Goal: Communication & Community: Share content

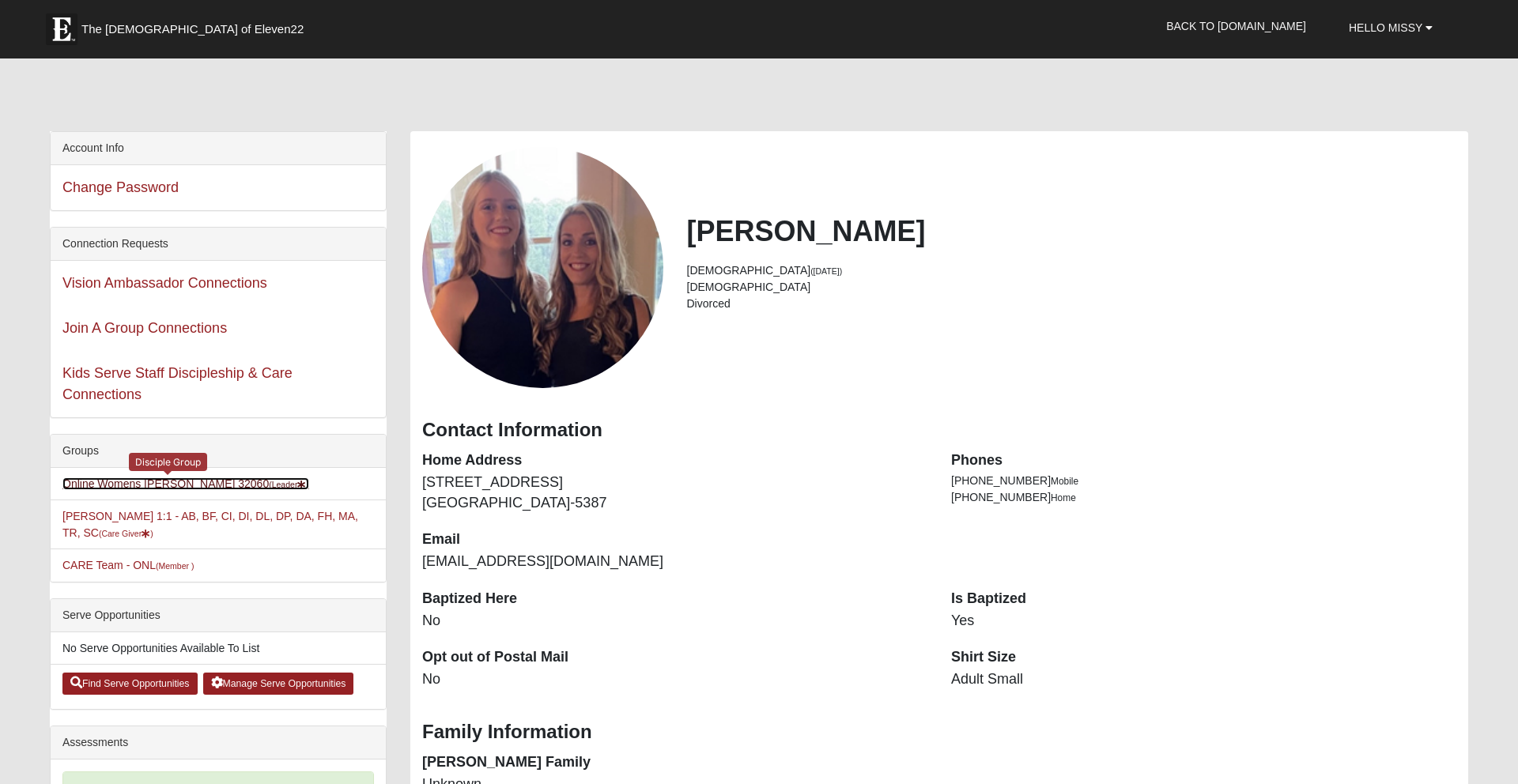
click at [153, 486] on link "Online Womens Freeman 32060 (Leader )" at bounding box center [185, 484] width 247 height 12
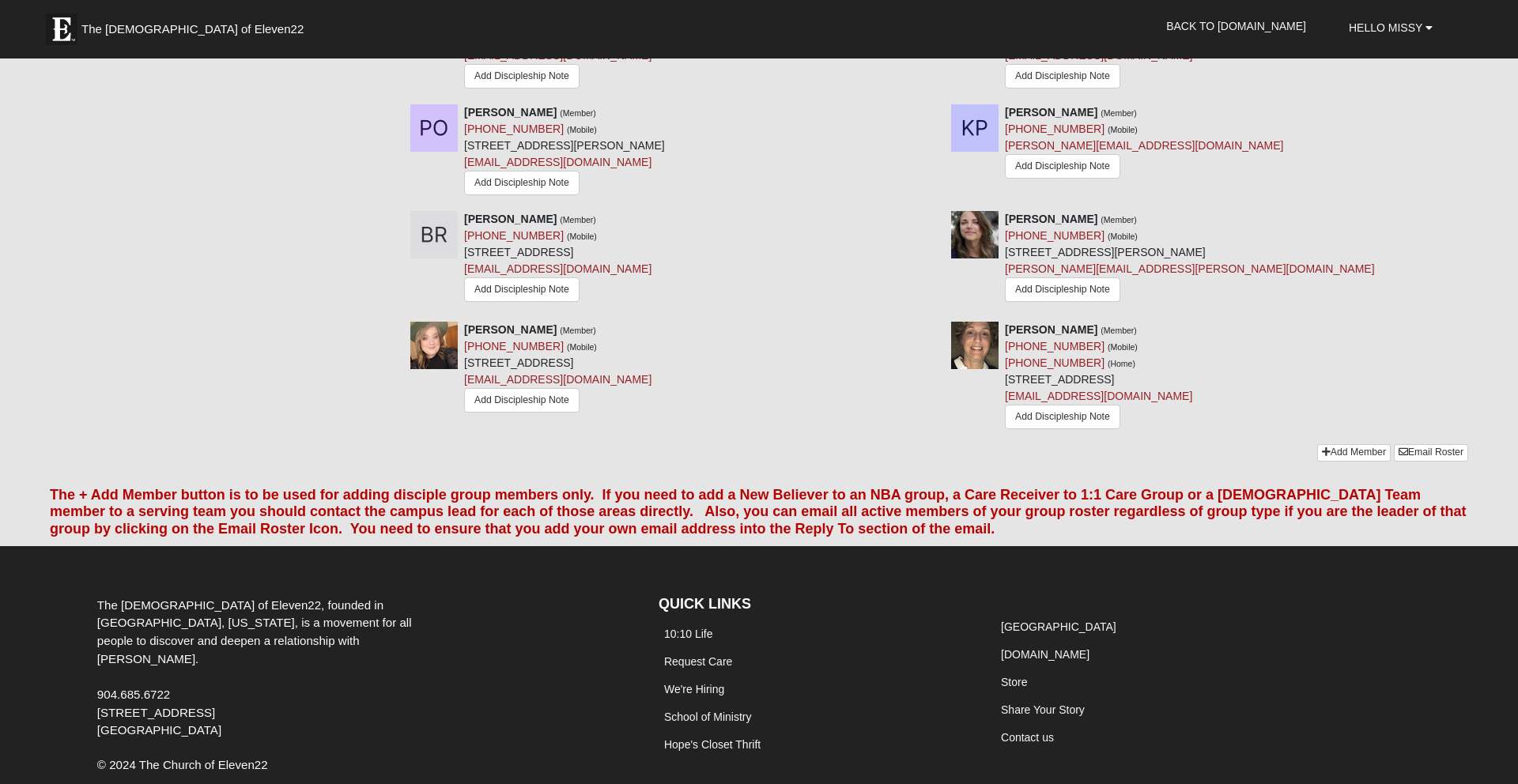
scroll to position [1585, 0]
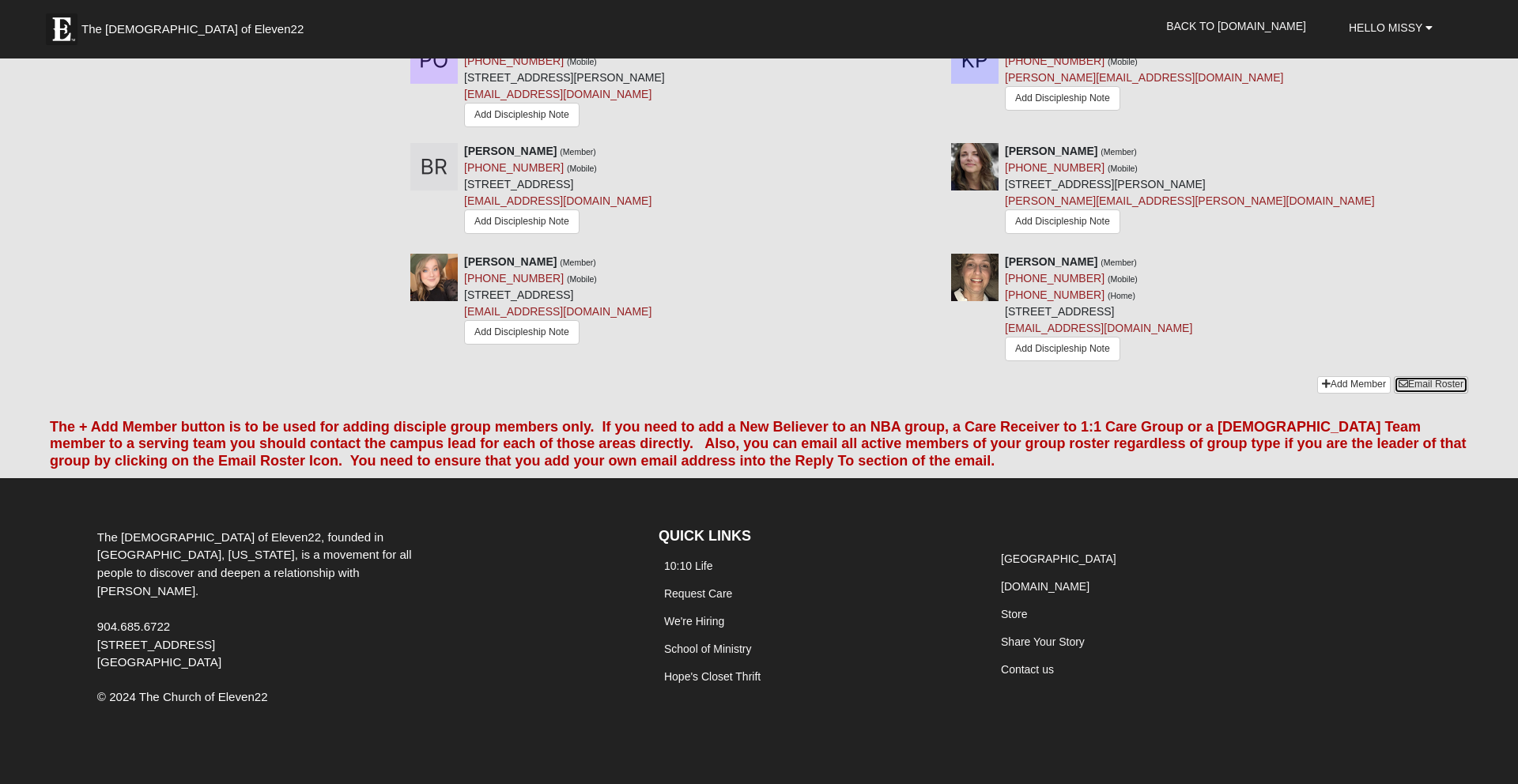
click at [1445, 376] on link "Email Roster" at bounding box center [1431, 384] width 74 height 17
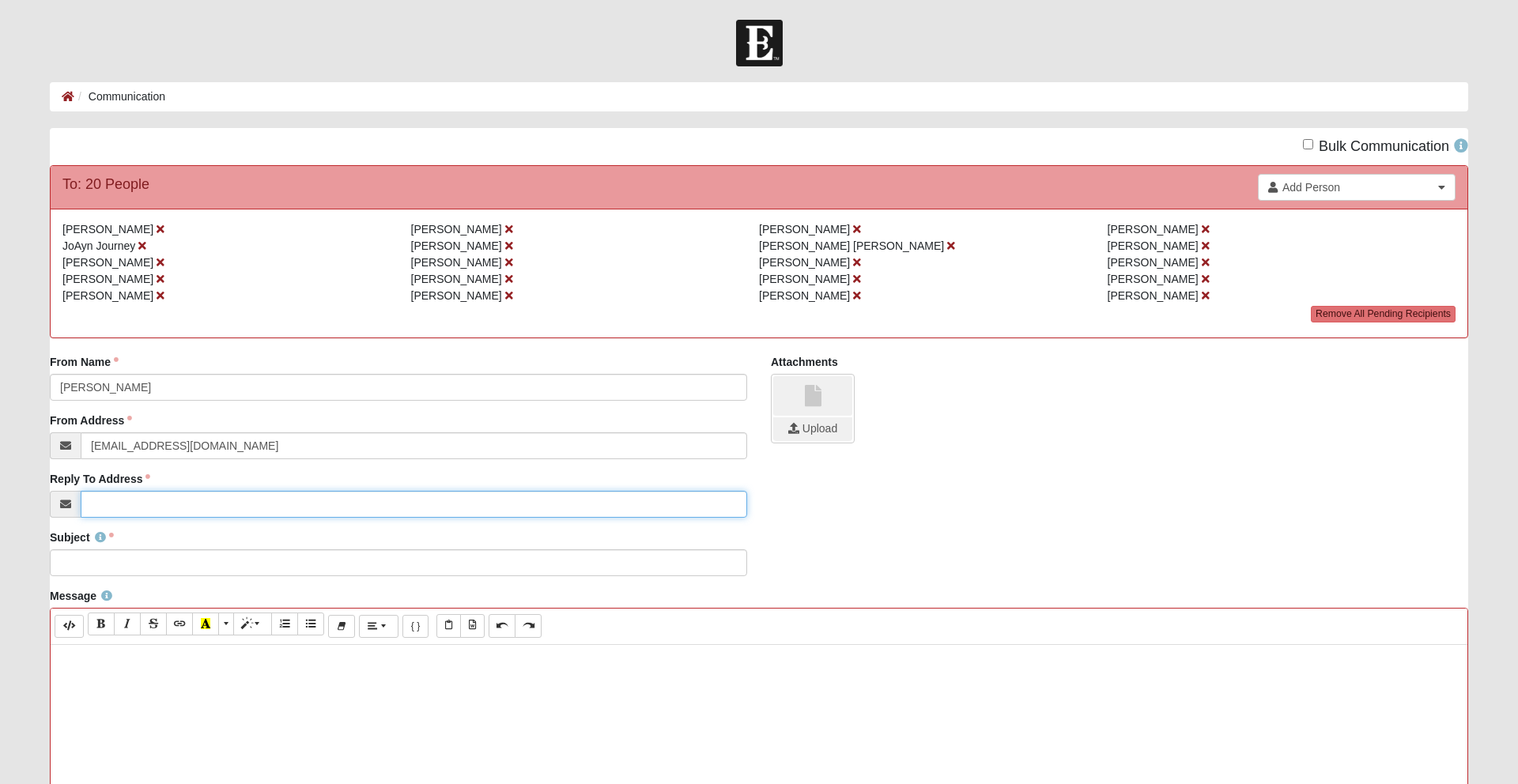
click at [142, 502] on input "Reply To Address" at bounding box center [414, 504] width 667 height 27
type input "[EMAIL_ADDRESS][DOMAIN_NAME]"
click at [146, 556] on input "Subject" at bounding box center [398, 562] width 697 height 27
type input "Recap Last night"
click at [99, 663] on p at bounding box center [759, 661] width 1401 height 17
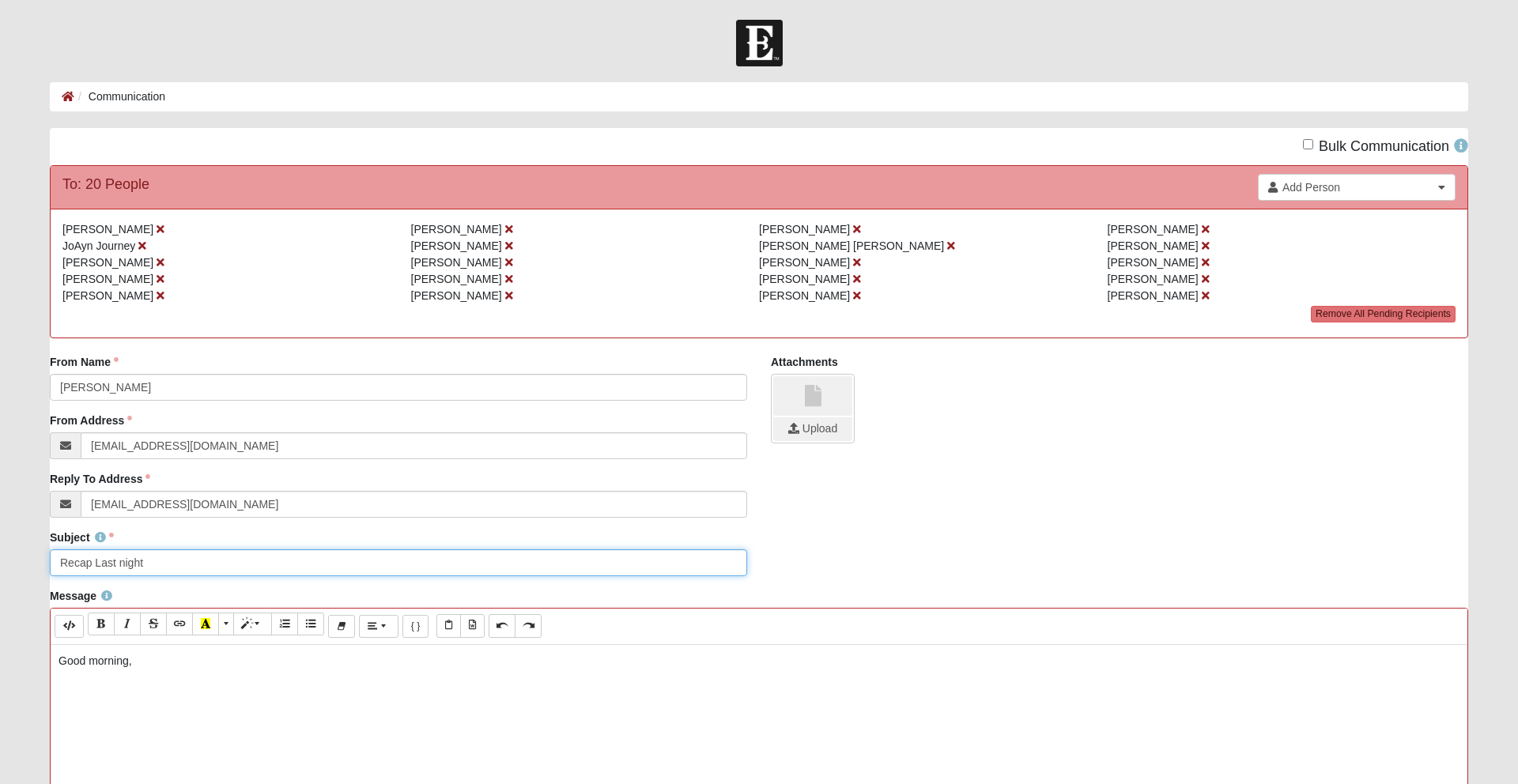
click at [61, 563] on input "Recap Last night" at bounding box center [398, 562] width 697 height 27
click at [143, 566] on input "DG Recap Last night" at bounding box center [398, 562] width 697 height 27
type input "DG Recap Last Night"
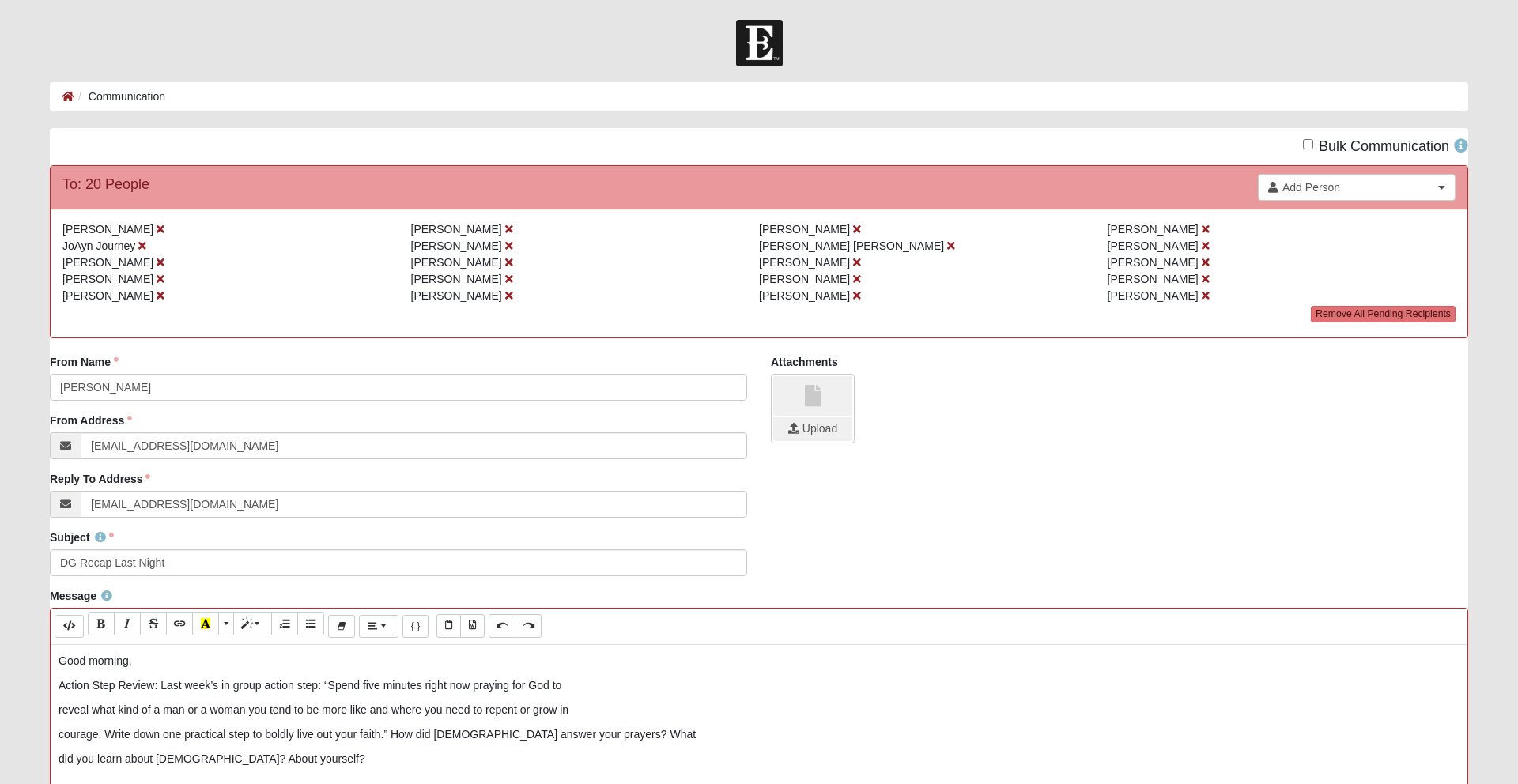
click at [59, 711] on p "reveal what kind of a man or a woman you tend to be more like and where you nee…" at bounding box center [759, 710] width 1401 height 17
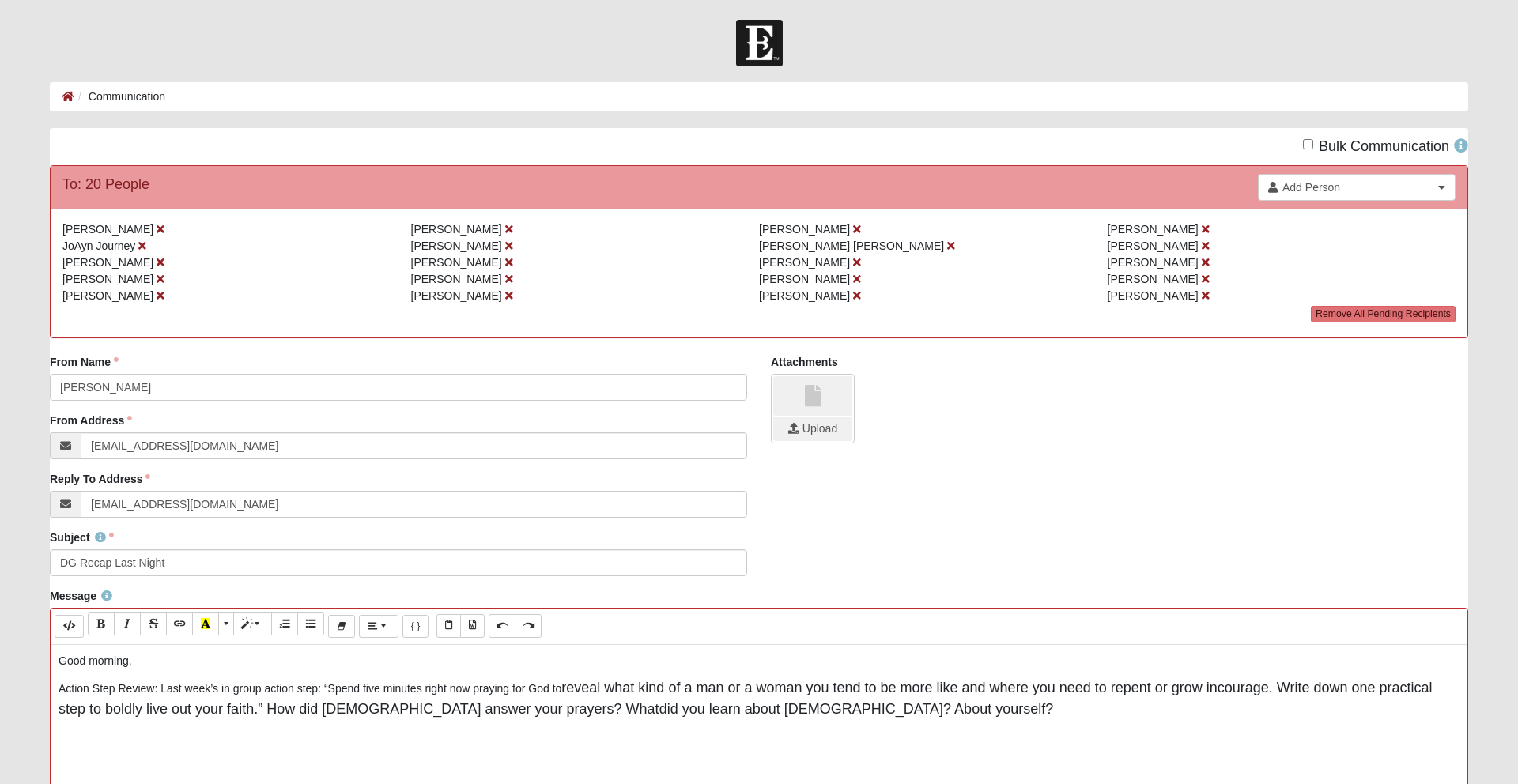
click at [568, 689] on span "reveal what kind of a man or a woman you tend to be more like and where you nee…" at bounding box center [889, 688] width 655 height 16
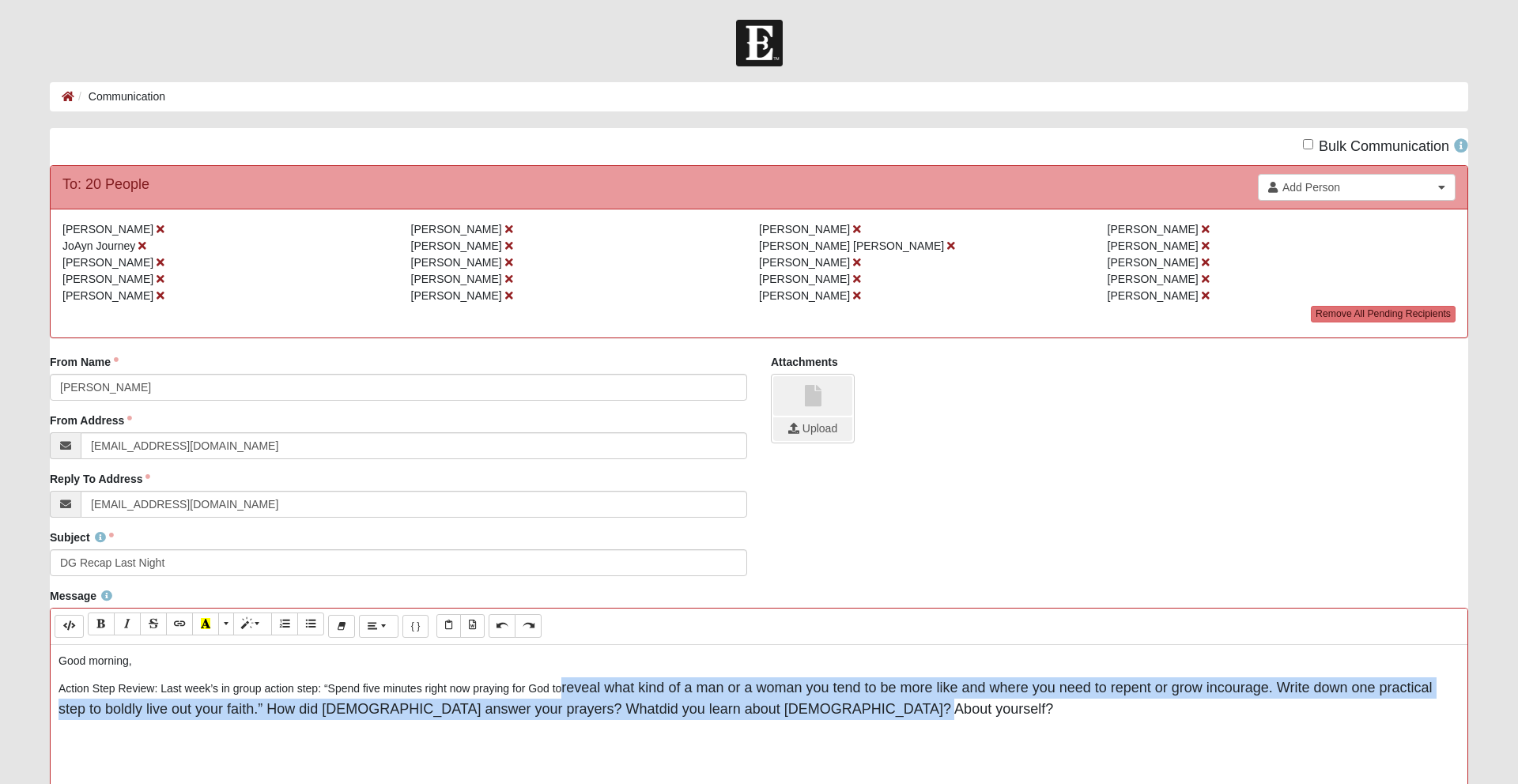
drag, startPoint x: 563, startPoint y: 689, endPoint x: 841, endPoint y: 720, distance: 279.7
click at [841, 720] on p "Action Step Review: Last week’s in group action step: “Spend five minutes right…" at bounding box center [759, 698] width 1401 height 43
click at [242, 628] on icon "Style" at bounding box center [246, 624] width 10 height 11
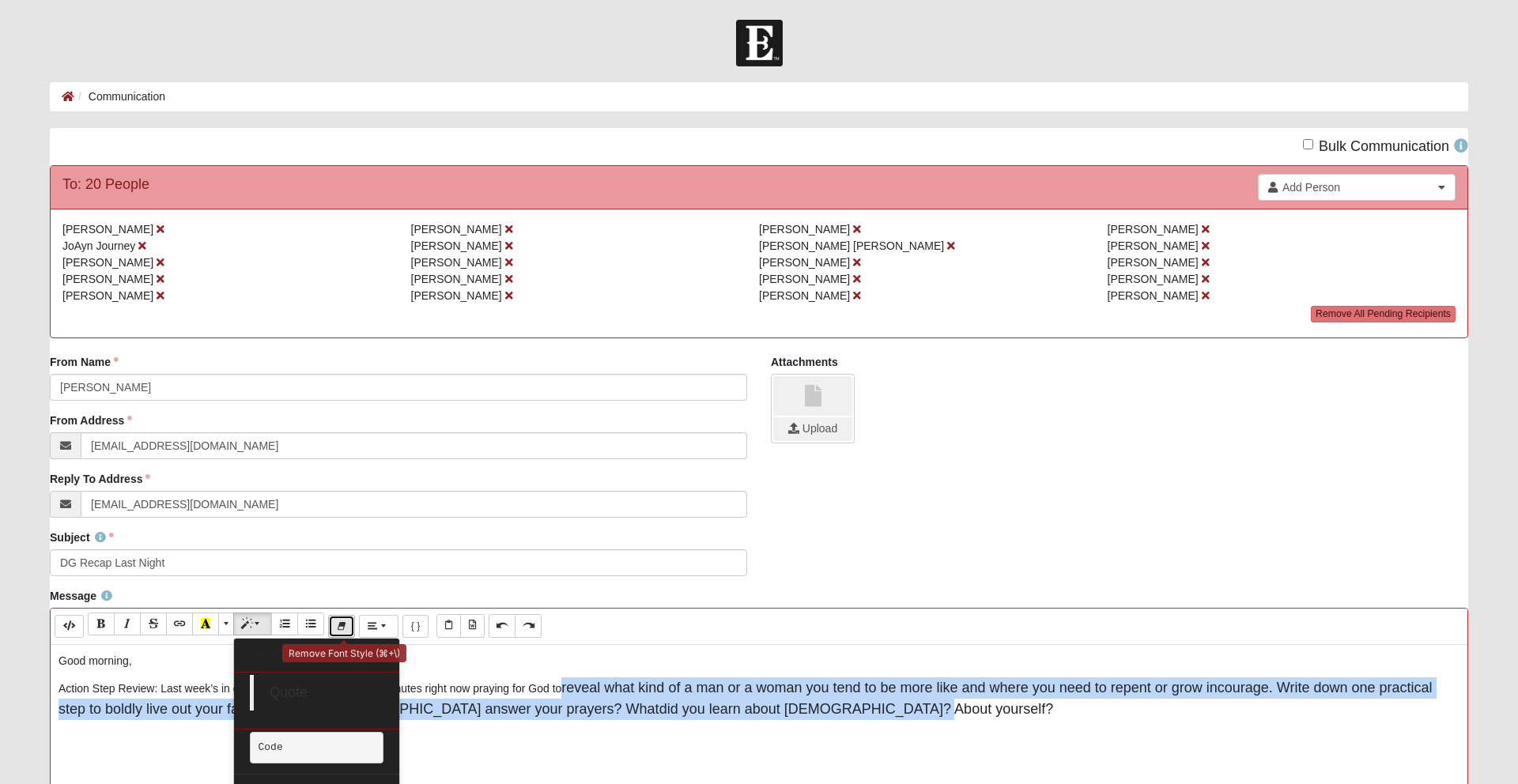
click at [347, 626] on icon "Remove Font Style (⌘+\\)" at bounding box center [341, 625] width 10 height 11
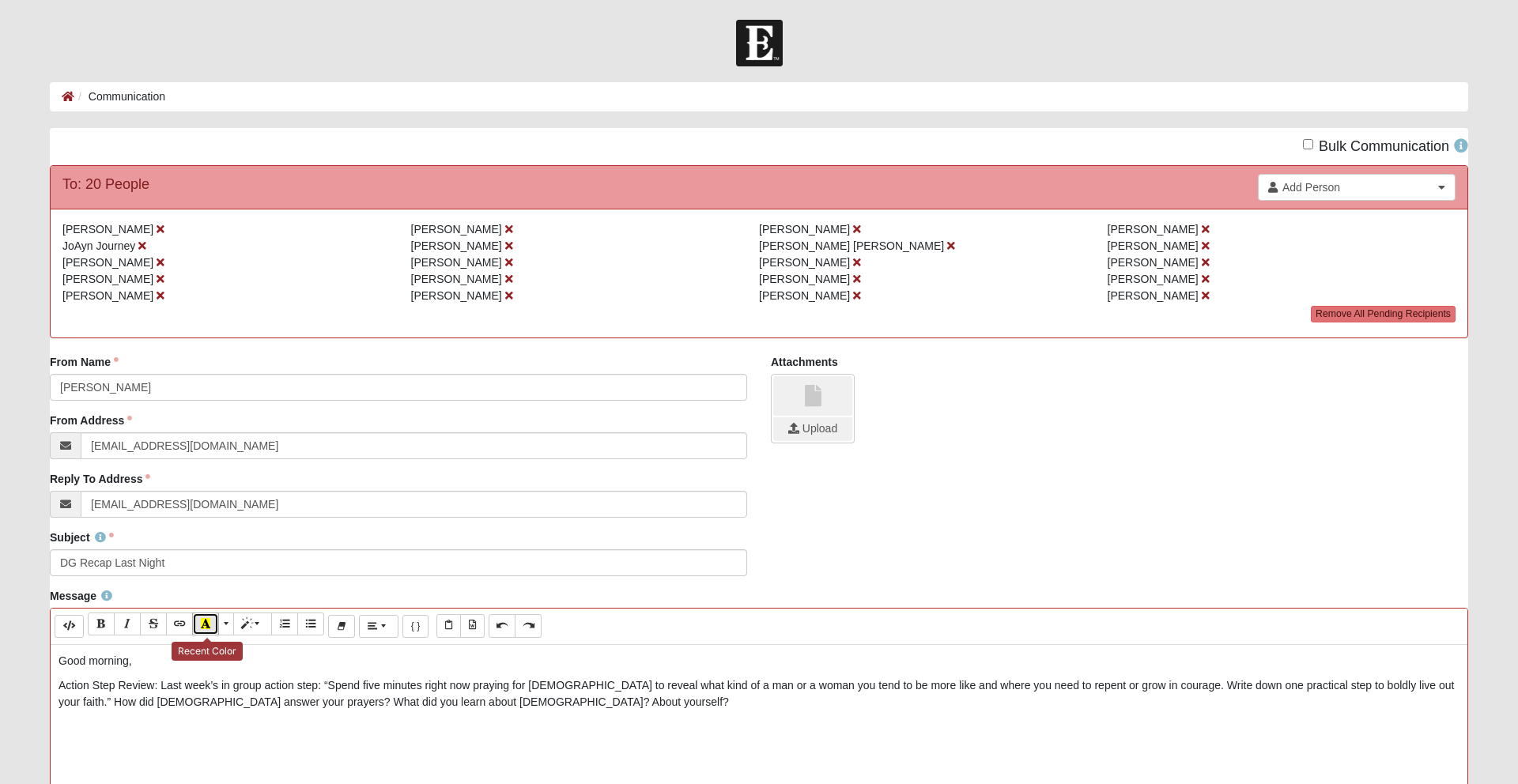
click at [210, 624] on icon "Recent Color" at bounding box center [205, 624] width 10 height 11
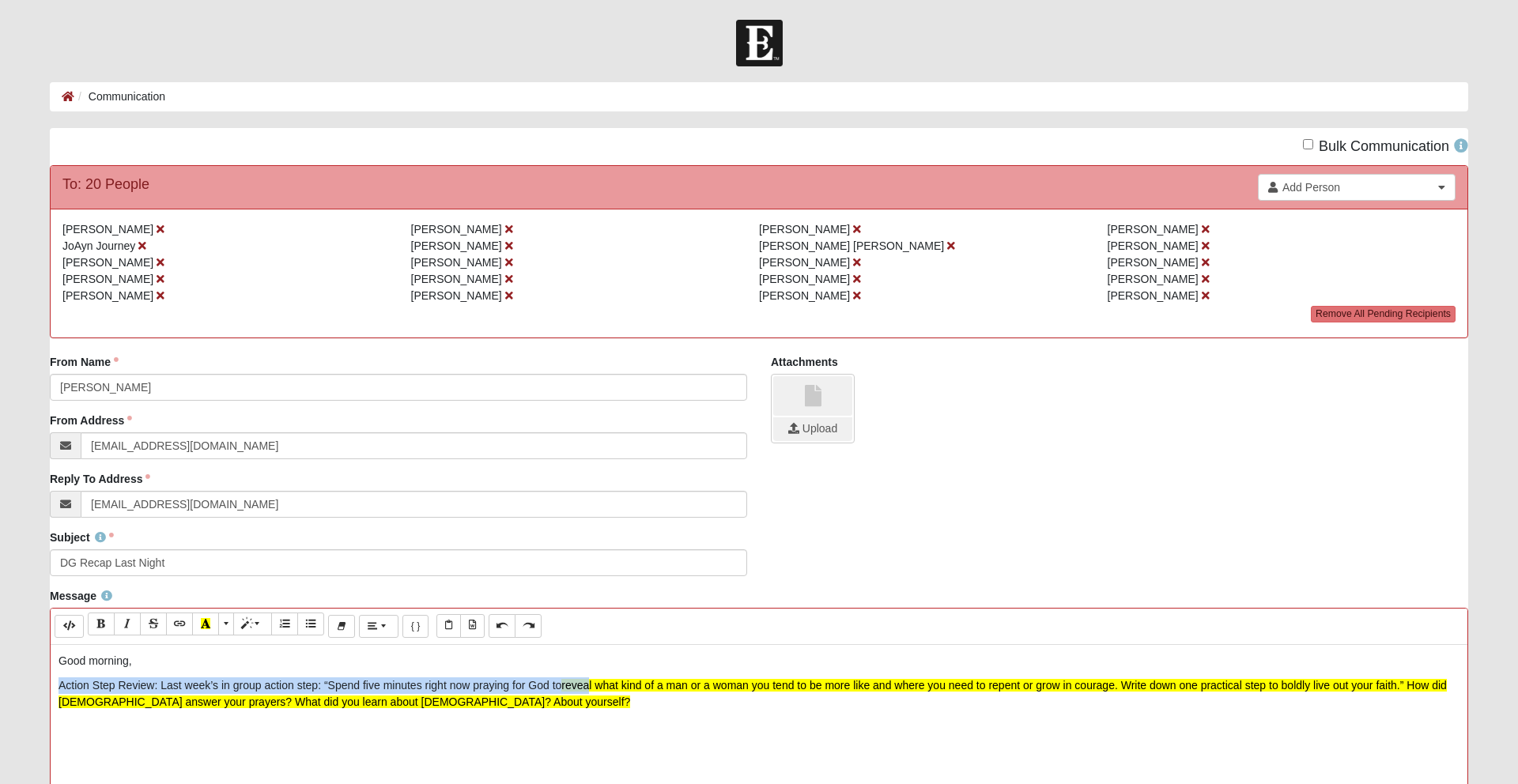
drag, startPoint x: 59, startPoint y: 685, endPoint x: 585, endPoint y: 686, distance: 526.0
click at [585, 686] on p "Action Step Review: Last week’s in group action step: “Spend five minutes right…" at bounding box center [759, 693] width 1401 height 33
click at [202, 621] on icon "Recent Color" at bounding box center [205, 624] width 10 height 11
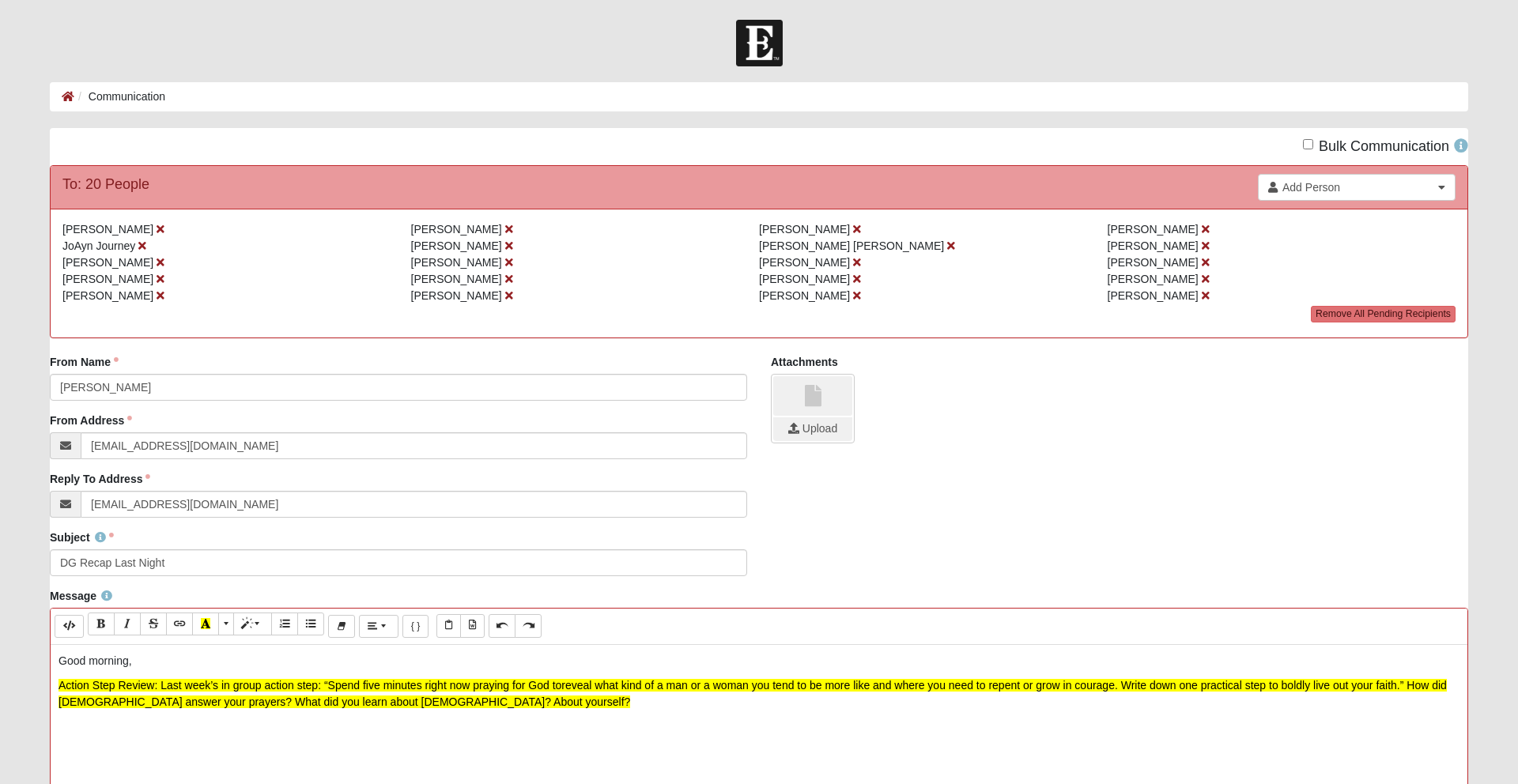
click at [208, 619] on icon "Recent Color" at bounding box center [205, 624] width 10 height 11
click at [226, 629] on span "More Color" at bounding box center [227, 624] width 10 height 11
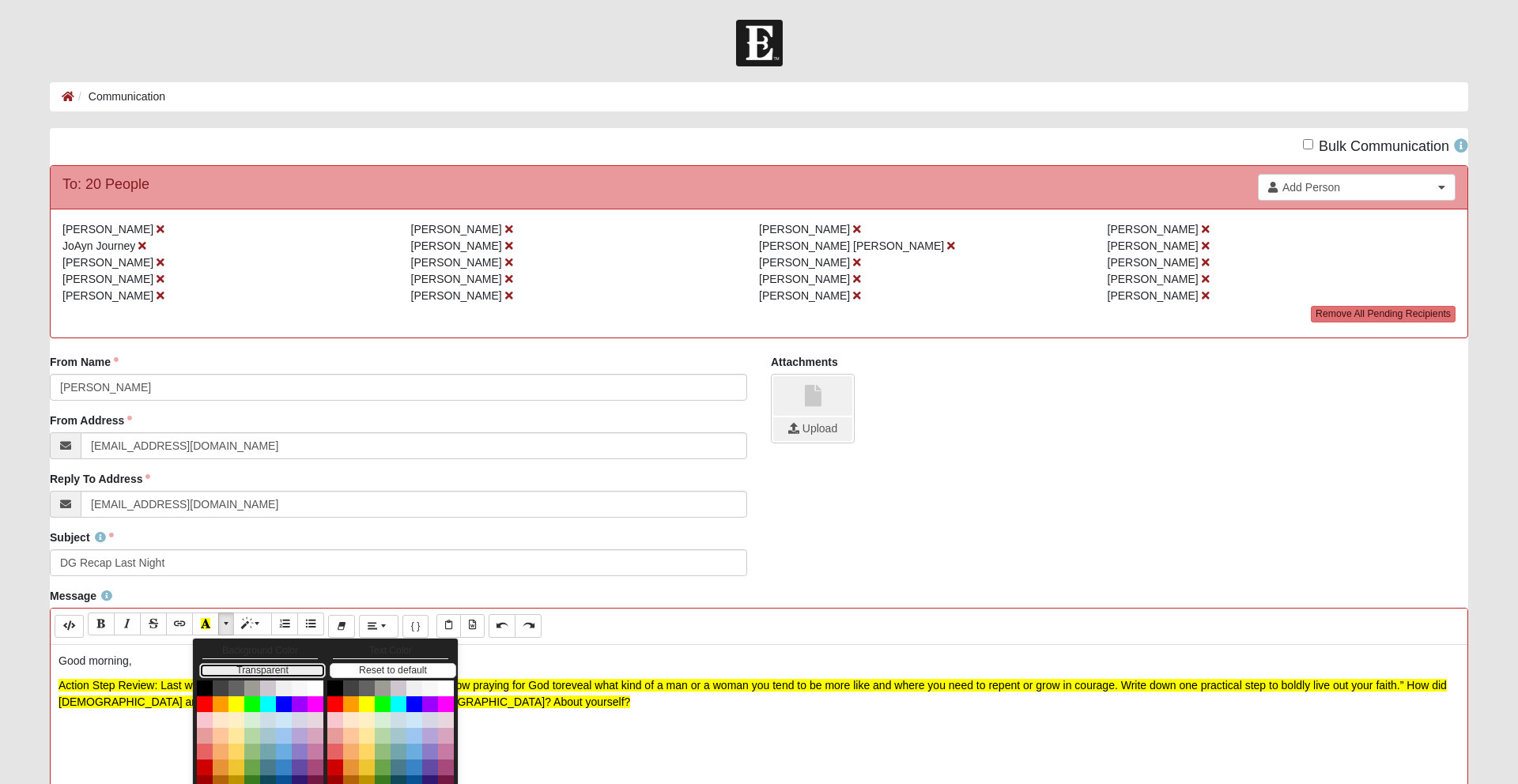
click at [237, 667] on button "Transparent" at bounding box center [263, 670] width 127 height 15
click at [94, 731] on p at bounding box center [759, 726] width 1401 height 17
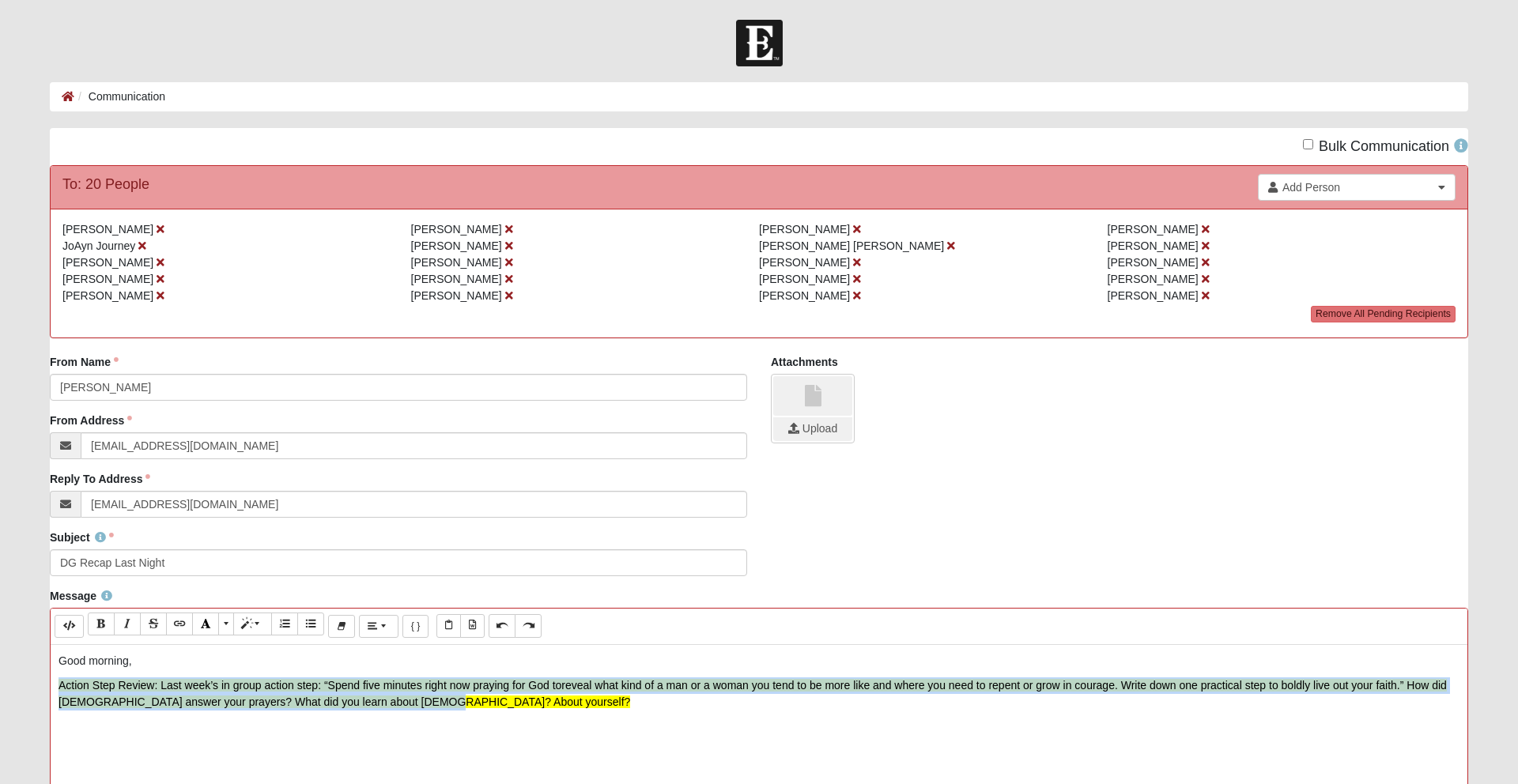
drag, startPoint x: 57, startPoint y: 685, endPoint x: 479, endPoint y: 708, distance: 422.6
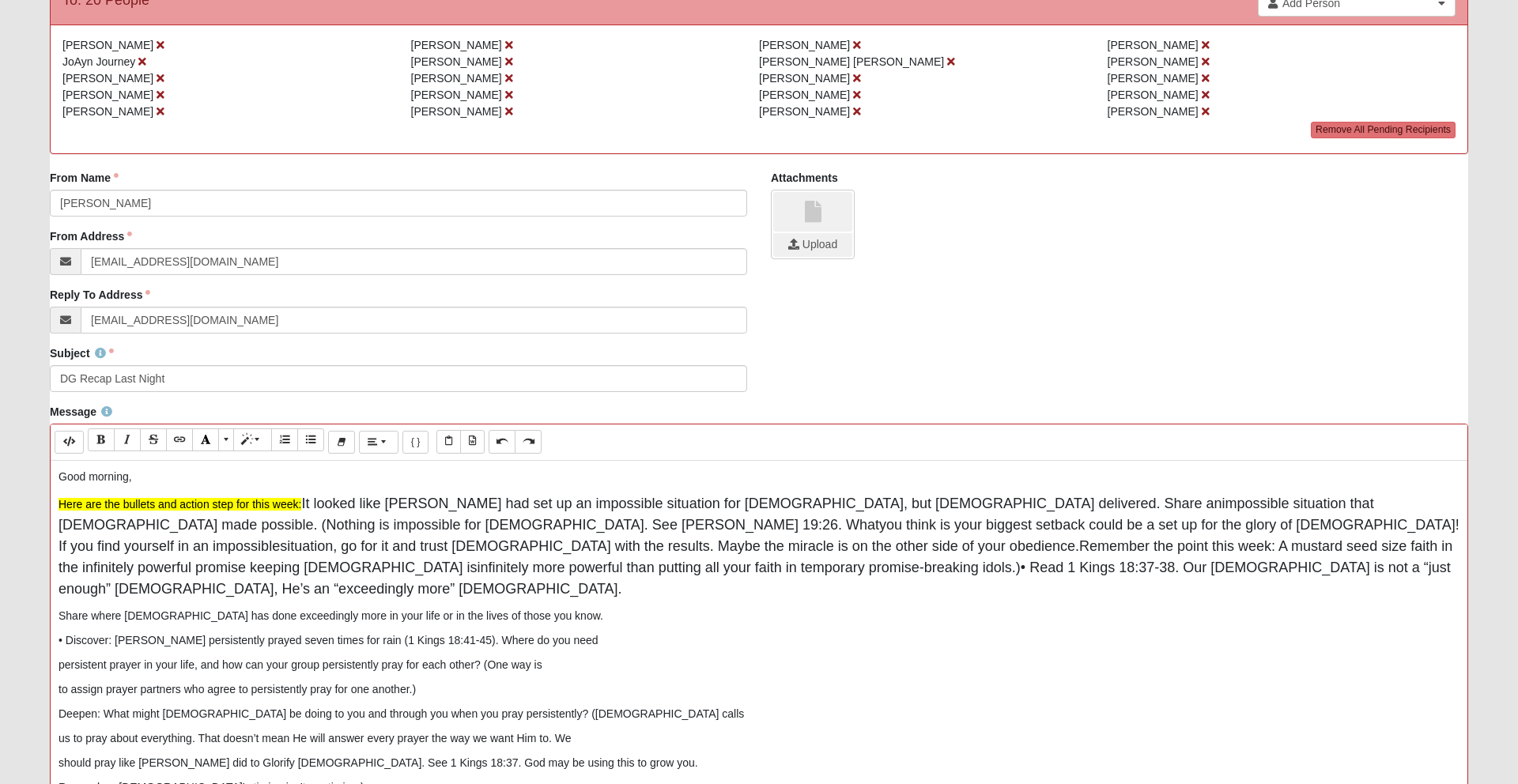
scroll to position [191, 0]
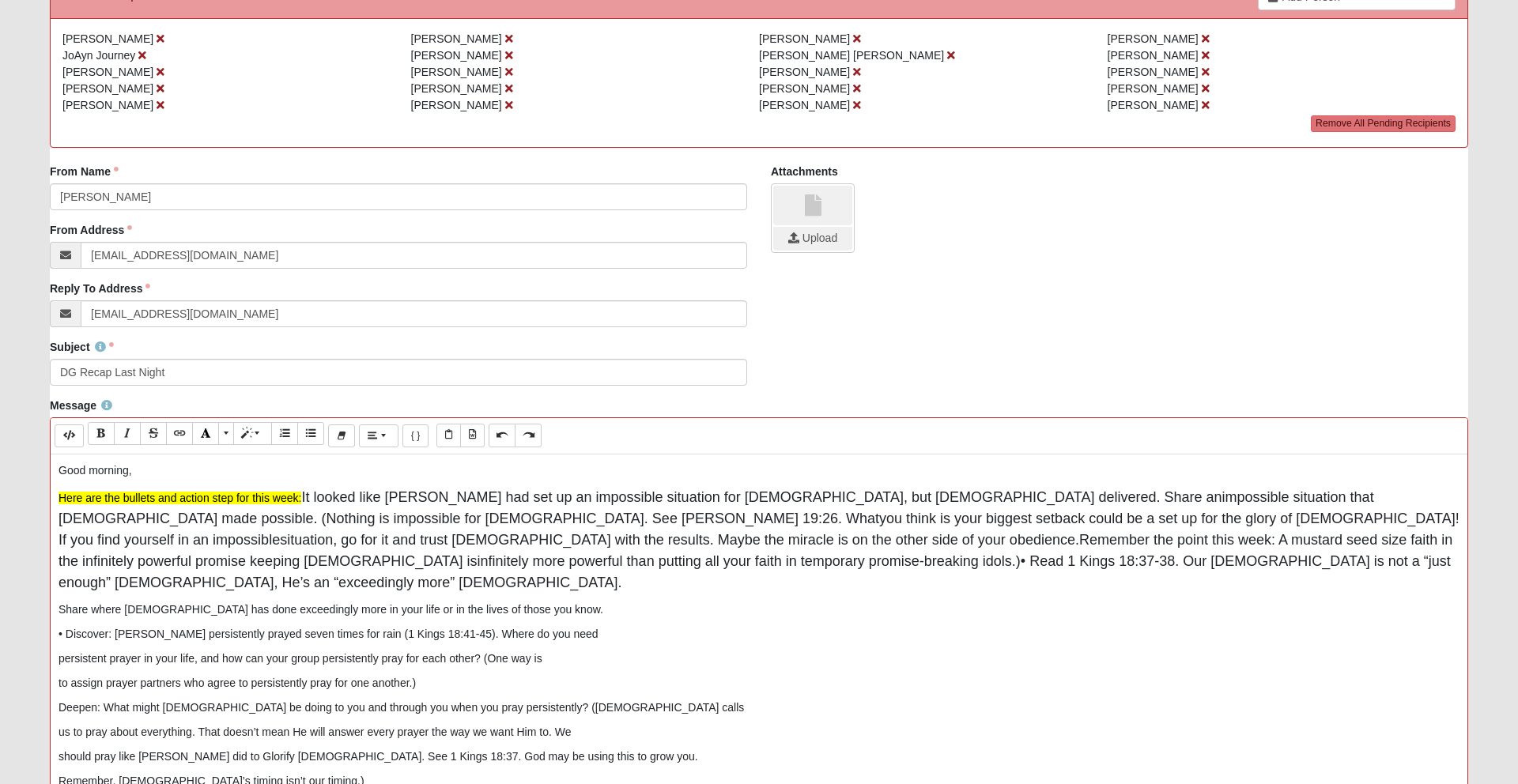
click at [60, 601] on p "Share where [DEMOGRAPHIC_DATA] has done exceedingly more in your life or in the…" at bounding box center [759, 609] width 1401 height 17
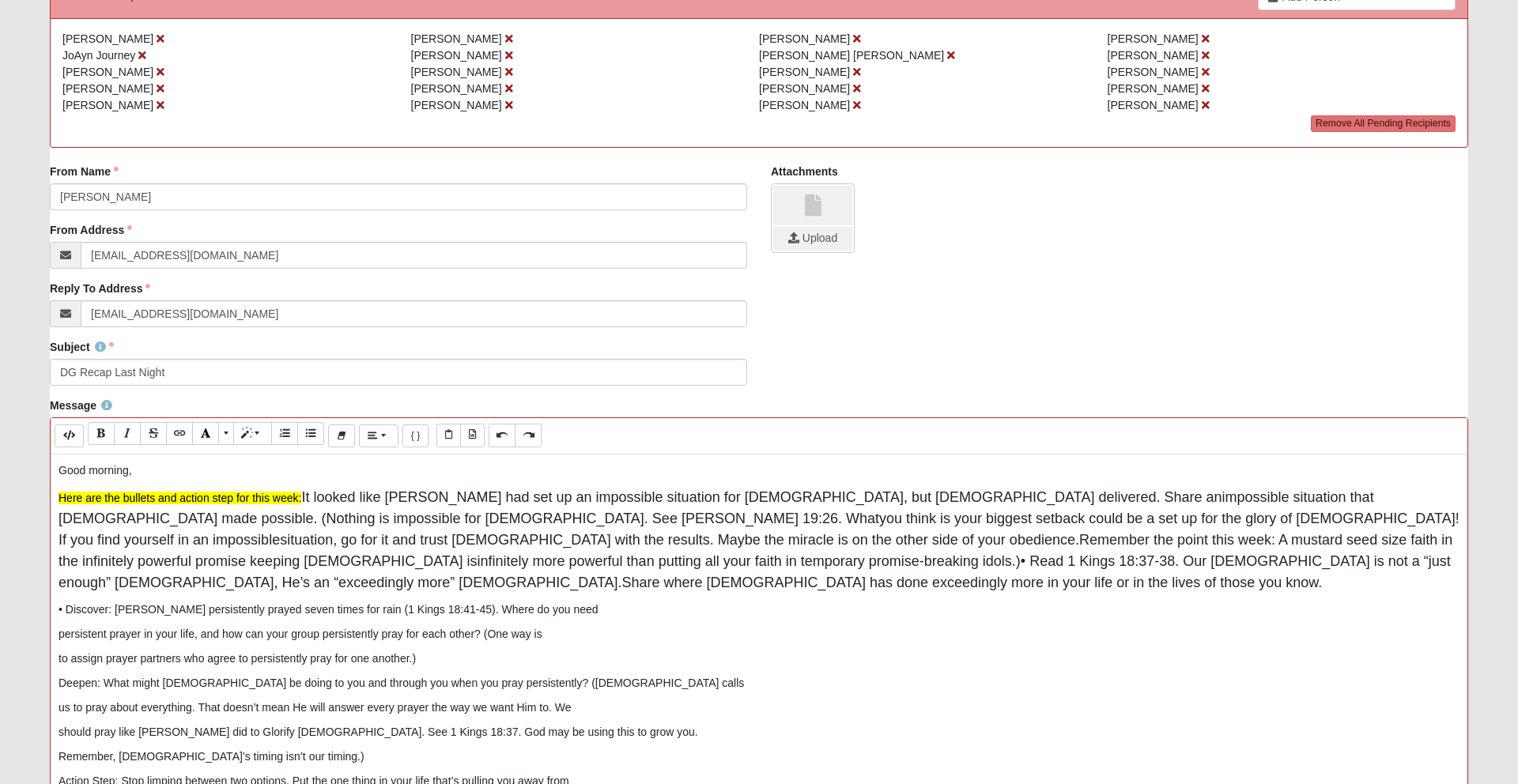
click at [57, 589] on div "Good morning, Here are the bullets and action step for this week: It looked lik…" at bounding box center [759, 691] width 1416 height 474
click at [57, 614] on div "Good morning, Here are the bullets and action step for this week: It looked lik…" at bounding box center [759, 691] width 1416 height 474
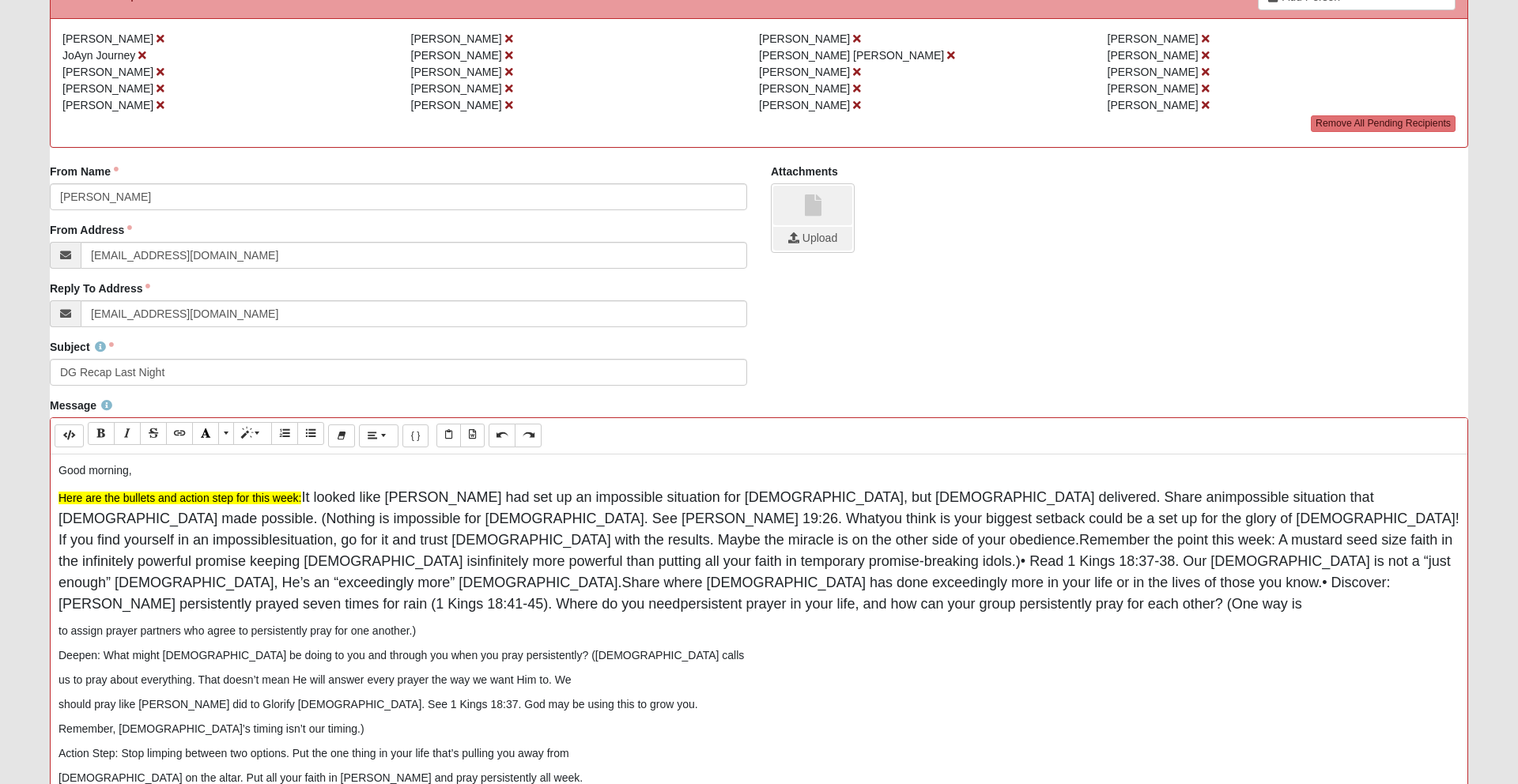
click at [59, 623] on p "to assign prayer partners who agree to persistently pray for one another.)" at bounding box center [759, 631] width 1401 height 17
click at [56, 614] on div "Good morning, Here are the bullets and action step for this week: It looked lik…" at bounding box center [759, 691] width 1416 height 474
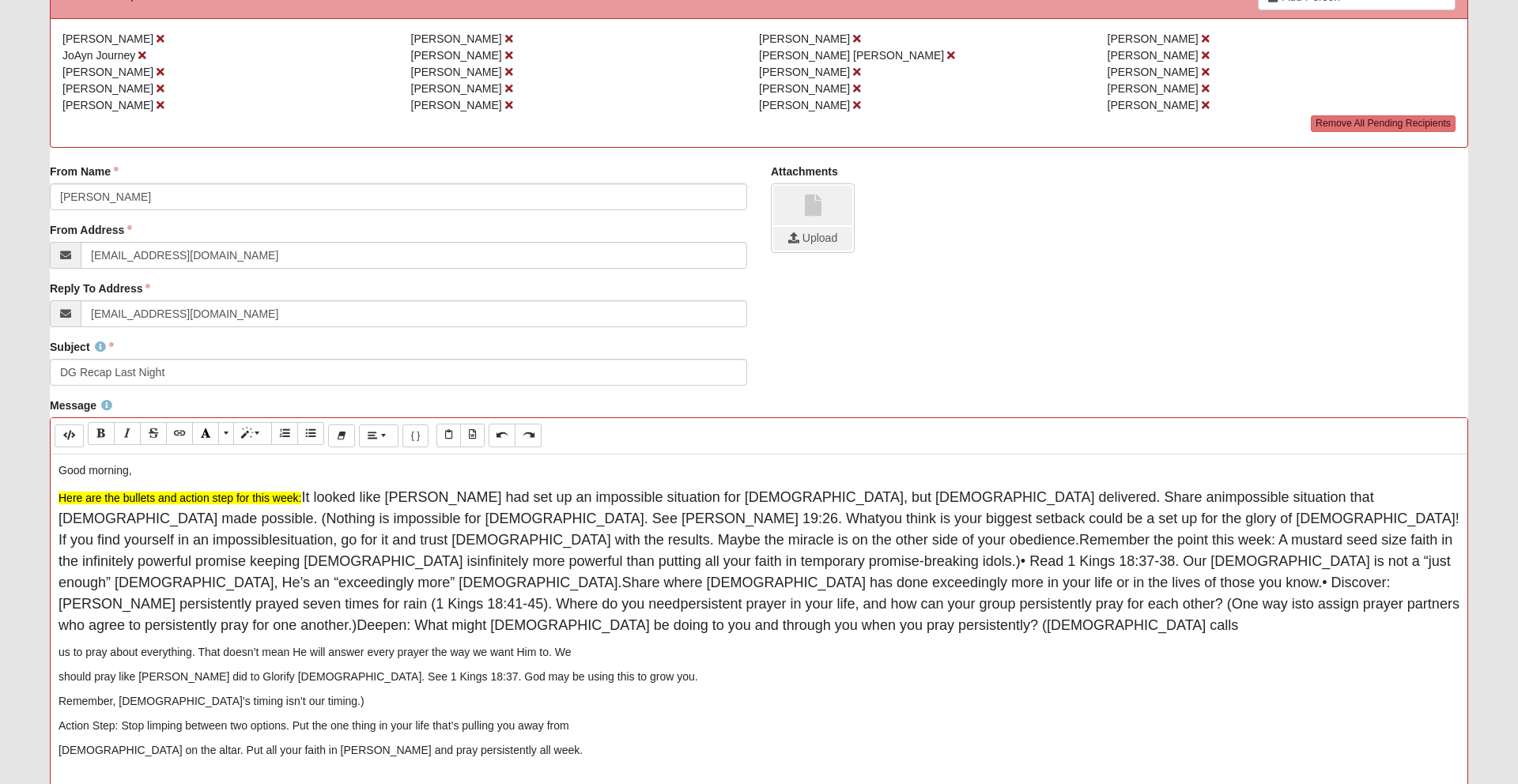
click at [54, 628] on div "Good morning, Here are the bullets and action step for this week: It looked lik…" at bounding box center [759, 691] width 1416 height 474
click at [55, 634] on div "Good morning, Here are the bullets and action step for this week: It looked lik…" at bounding box center [759, 691] width 1416 height 474
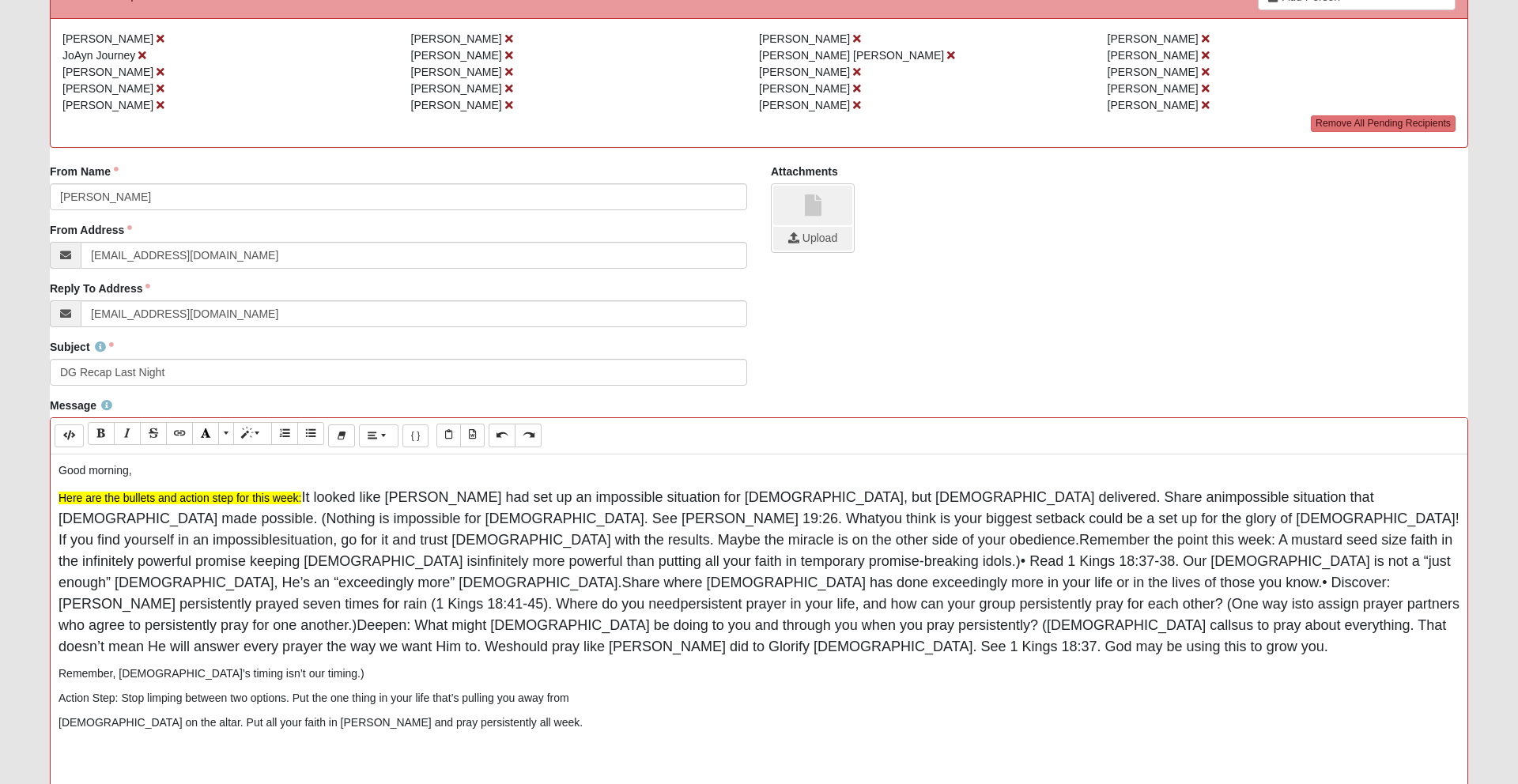
click at [54, 653] on div "Good morning, Here are the bullets and action step for this week: It looked lik…" at bounding box center [759, 691] width 1416 height 474
click at [54, 652] on div "Good morning, Here are the bullets and action step for this week: It looked lik…" at bounding box center [759, 691] width 1416 height 474
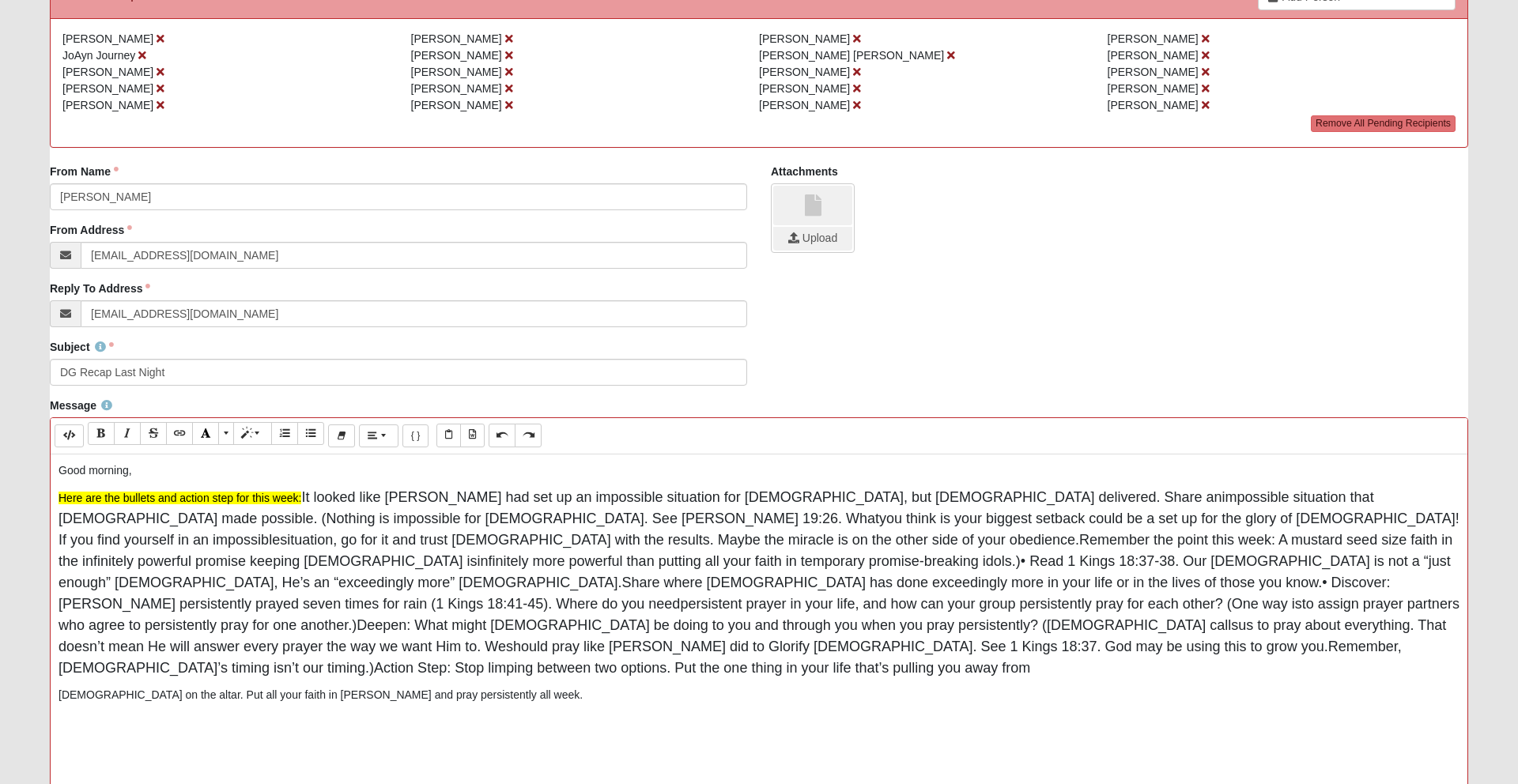
click at [51, 676] on div "Good morning, Here are the bullets and action step for this week: It looked lik…" at bounding box center [759, 691] width 1416 height 474
drag, startPoint x: 303, startPoint y: 500, endPoint x: 495, endPoint y: 643, distance: 239.4
click at [495, 643] on p "Here are the bullets and action step for this week: It looked like [PERSON_NAME…" at bounding box center [759, 592] width 1401 height 213
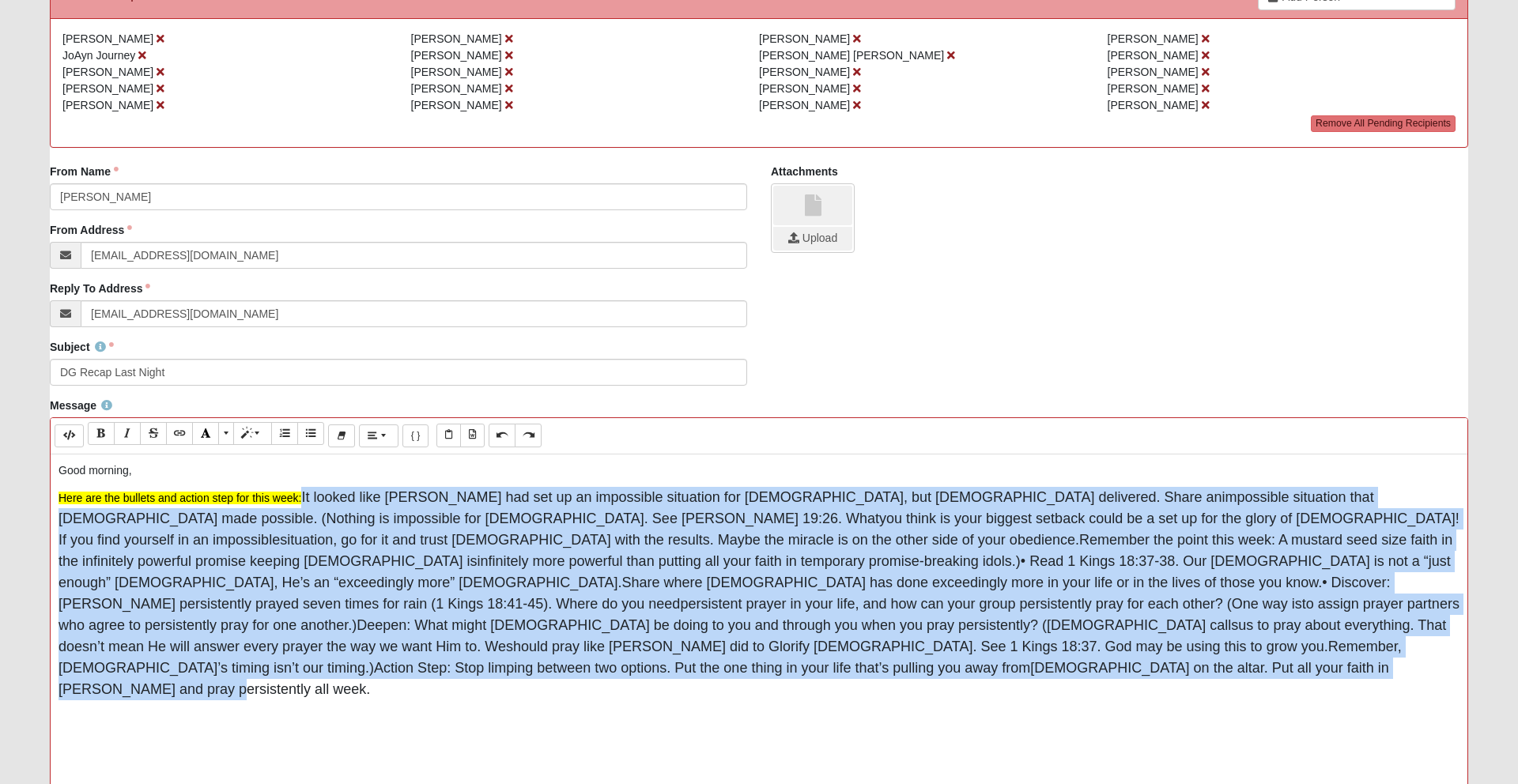
drag, startPoint x: 304, startPoint y: 497, endPoint x: 658, endPoint y: 656, distance: 388.1
click at [658, 656] on p "Here are the bullets and action step for this week: It looked like [PERSON_NAME…" at bounding box center [759, 592] width 1401 height 213
click at [341, 432] on icon "Remove Font Style (⌘+\\)" at bounding box center [341, 436] width 10 height 11
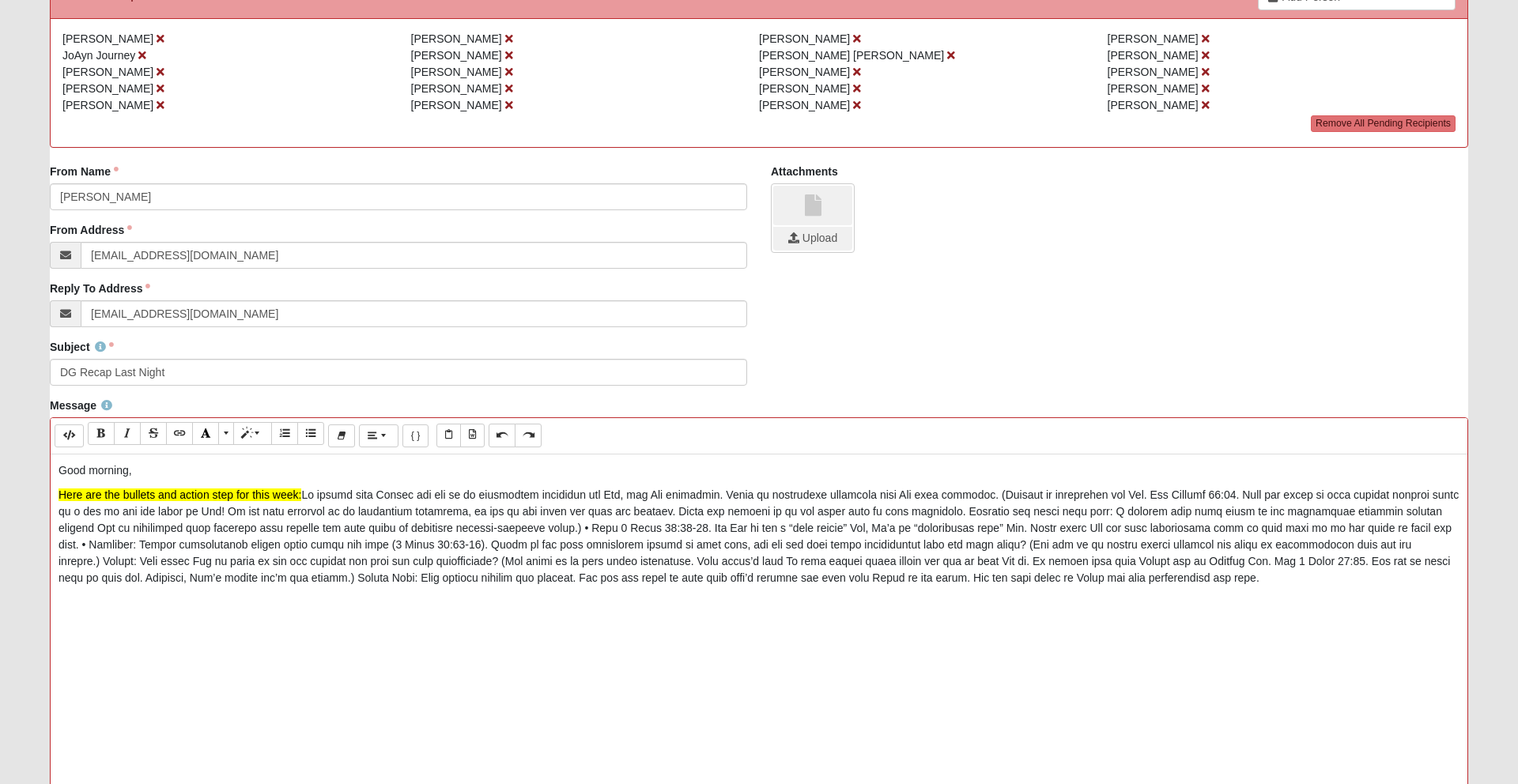
click at [333, 596] on div "Good morning, Here are the bullets and action step for this week:" at bounding box center [759, 691] width 1416 height 474
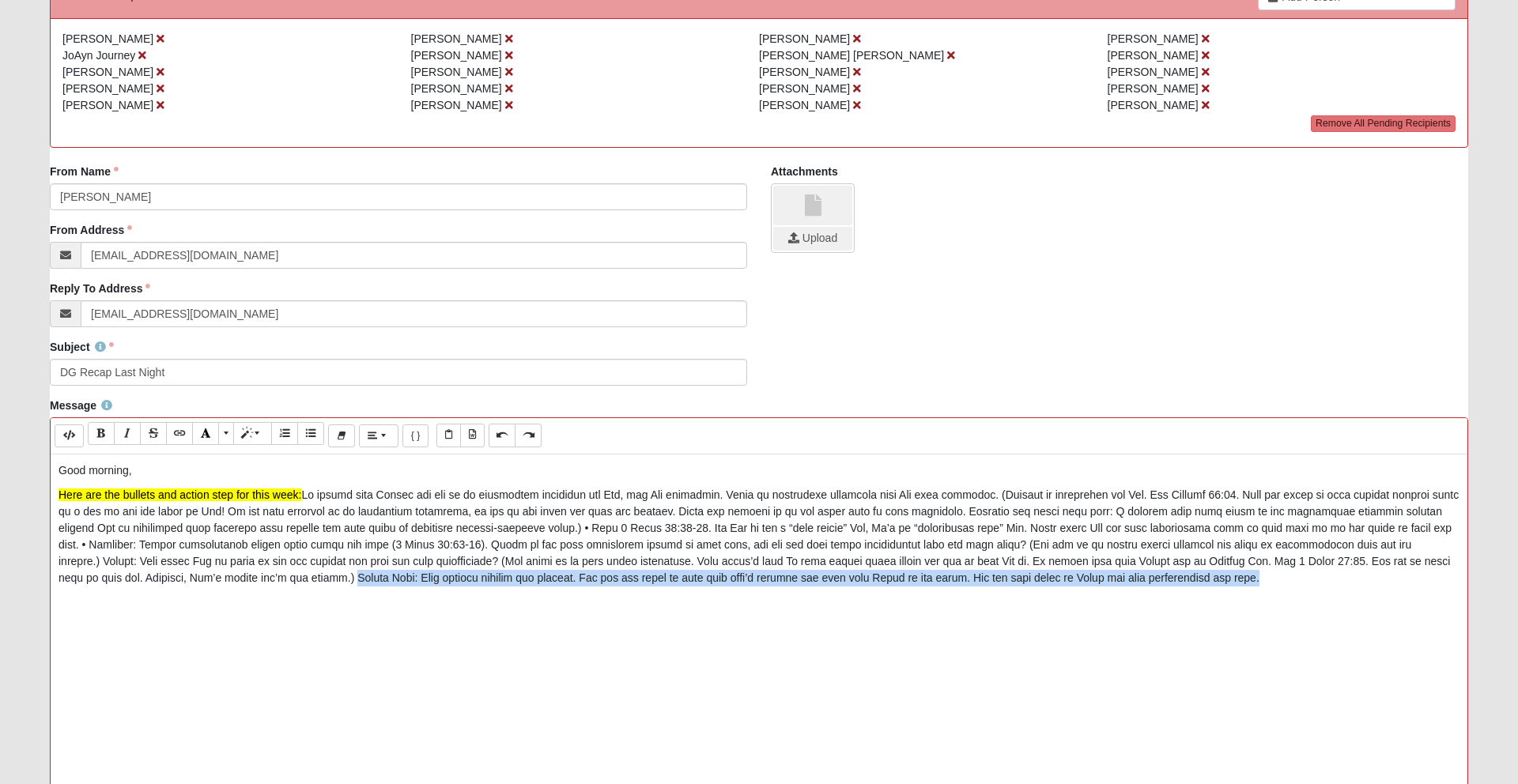
drag, startPoint x: 288, startPoint y: 577, endPoint x: 1176, endPoint y: 582, distance: 888.0
click at [1176, 582] on p "Here are the bullets and action step for this week:" at bounding box center [759, 536] width 1401 height 100
click at [205, 436] on icon "Recent Color" at bounding box center [205, 433] width 10 height 11
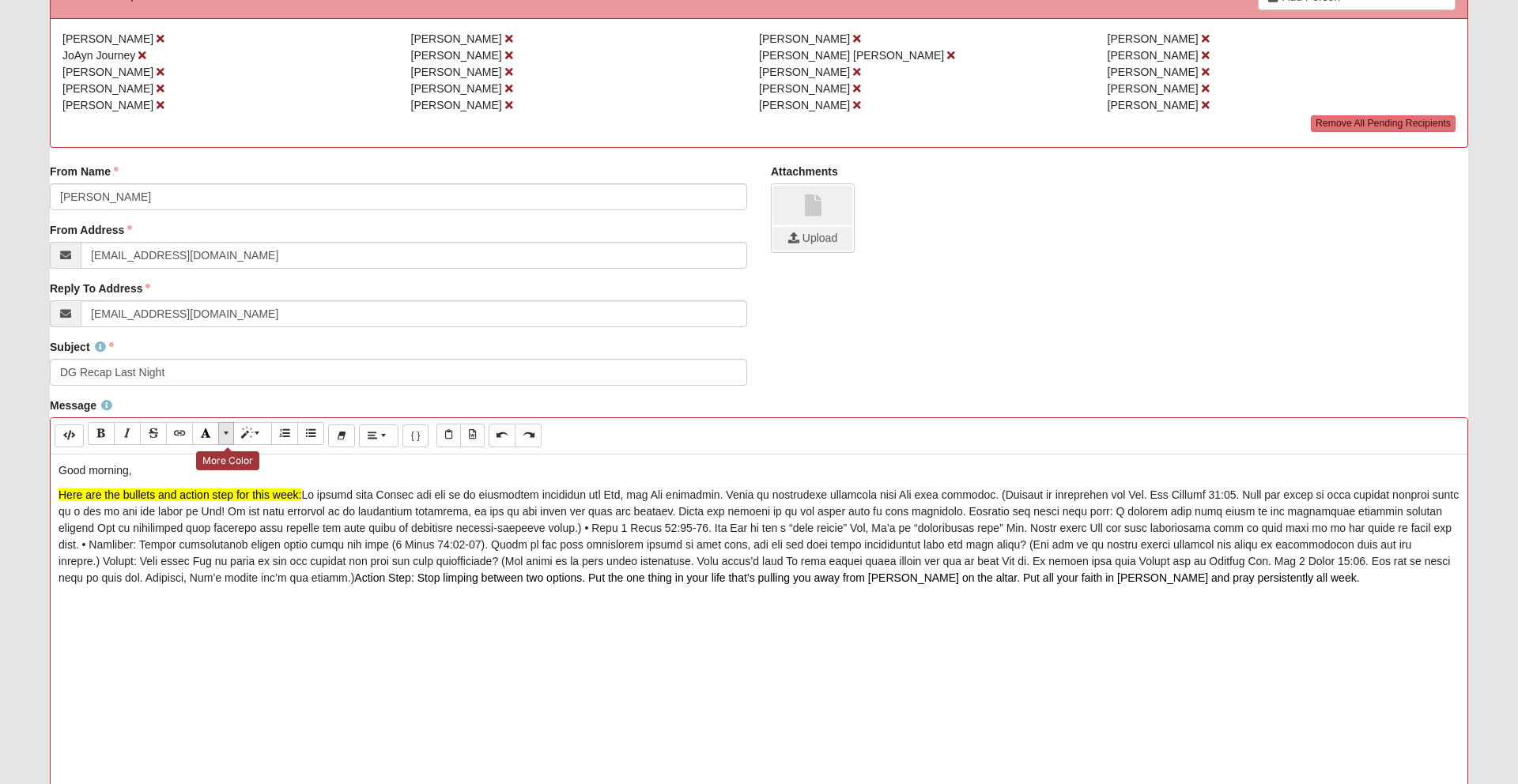
click at [229, 437] on span "More Color" at bounding box center [227, 433] width 10 height 11
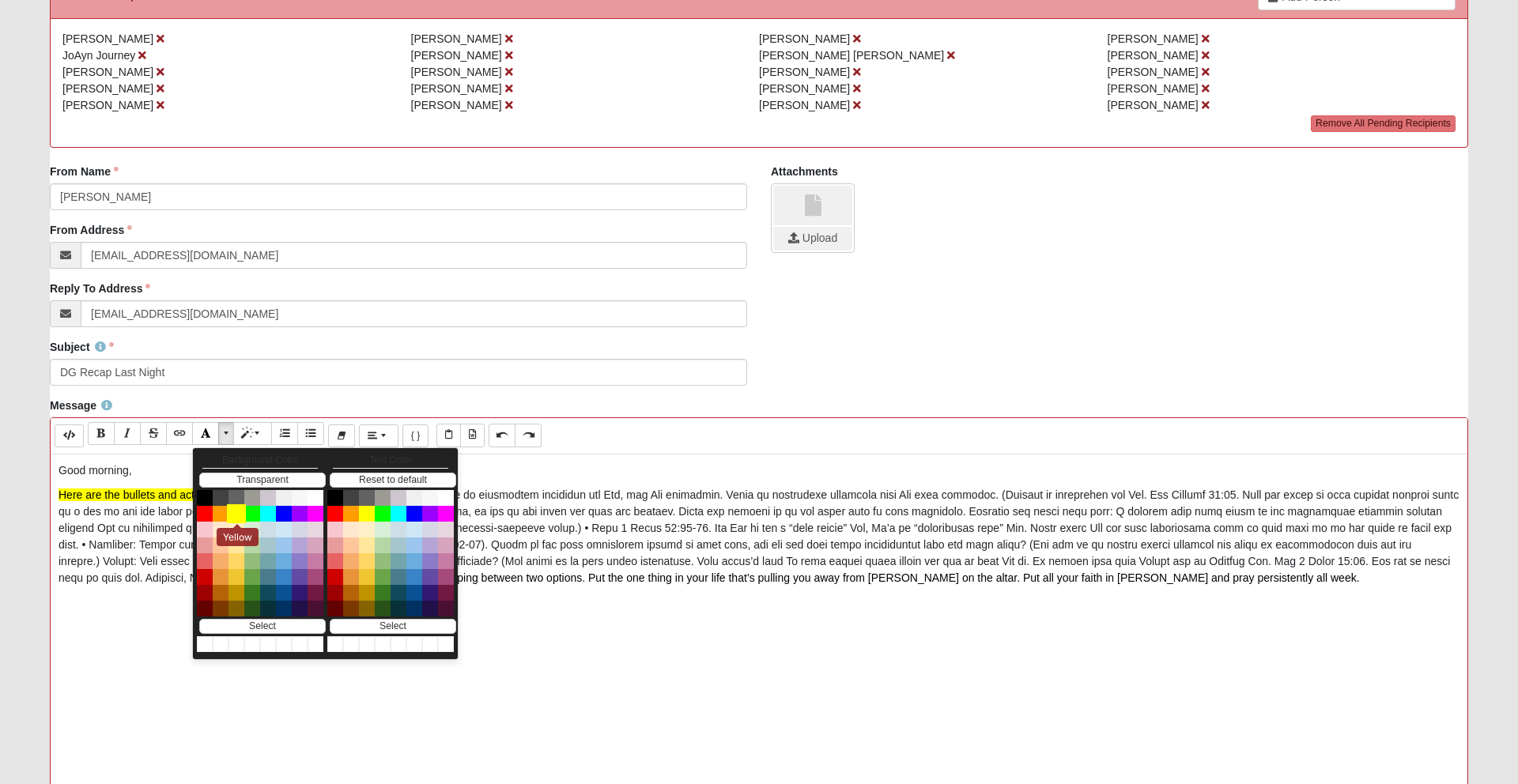
click at [236, 514] on button "Yellow" at bounding box center [236, 513] width 19 height 19
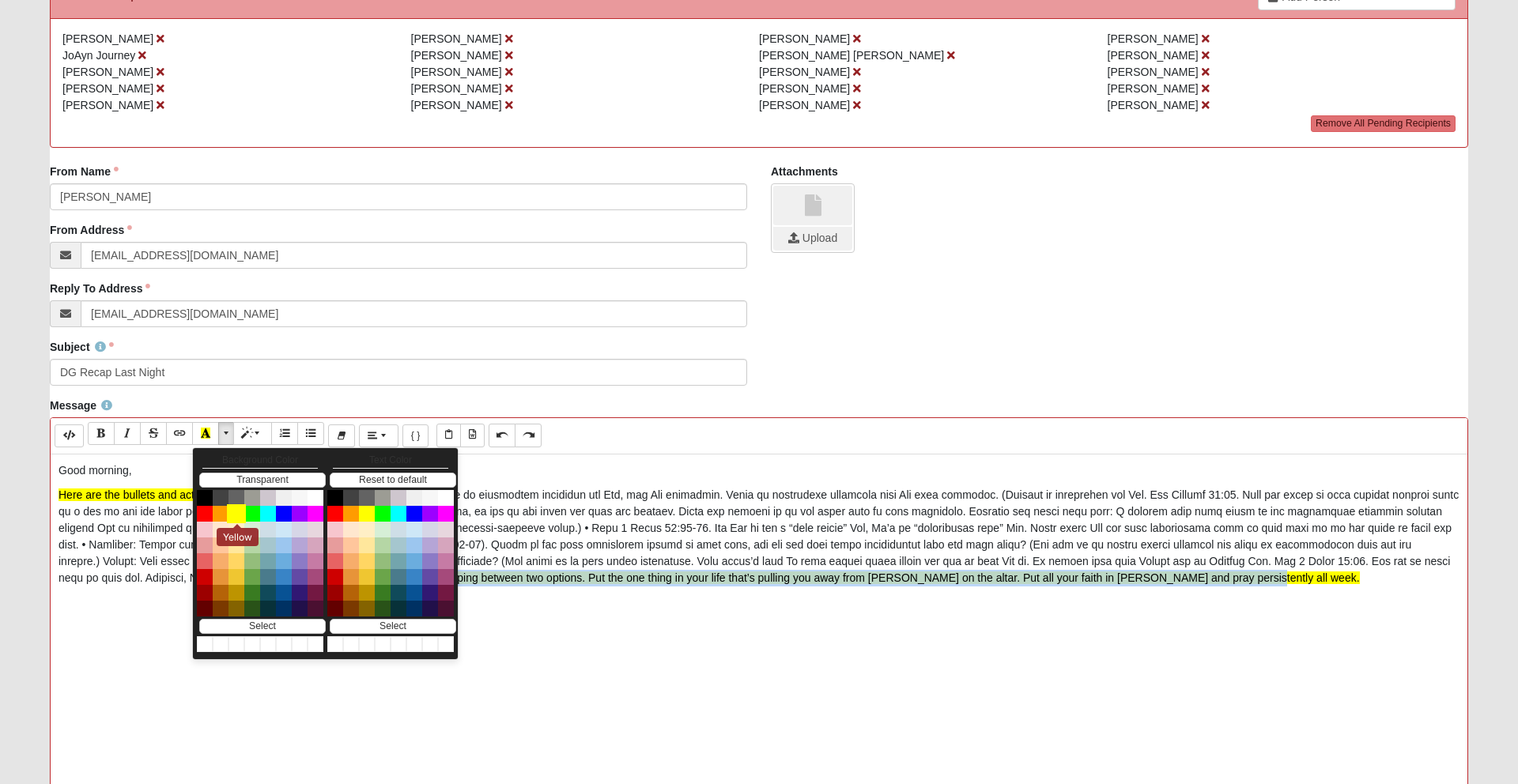
click at [234, 516] on button "Yellow" at bounding box center [236, 513] width 19 height 19
click at [111, 685] on div "Good morning, Here are the bullets and action step for this week: Action Step: …" at bounding box center [759, 691] width 1416 height 474
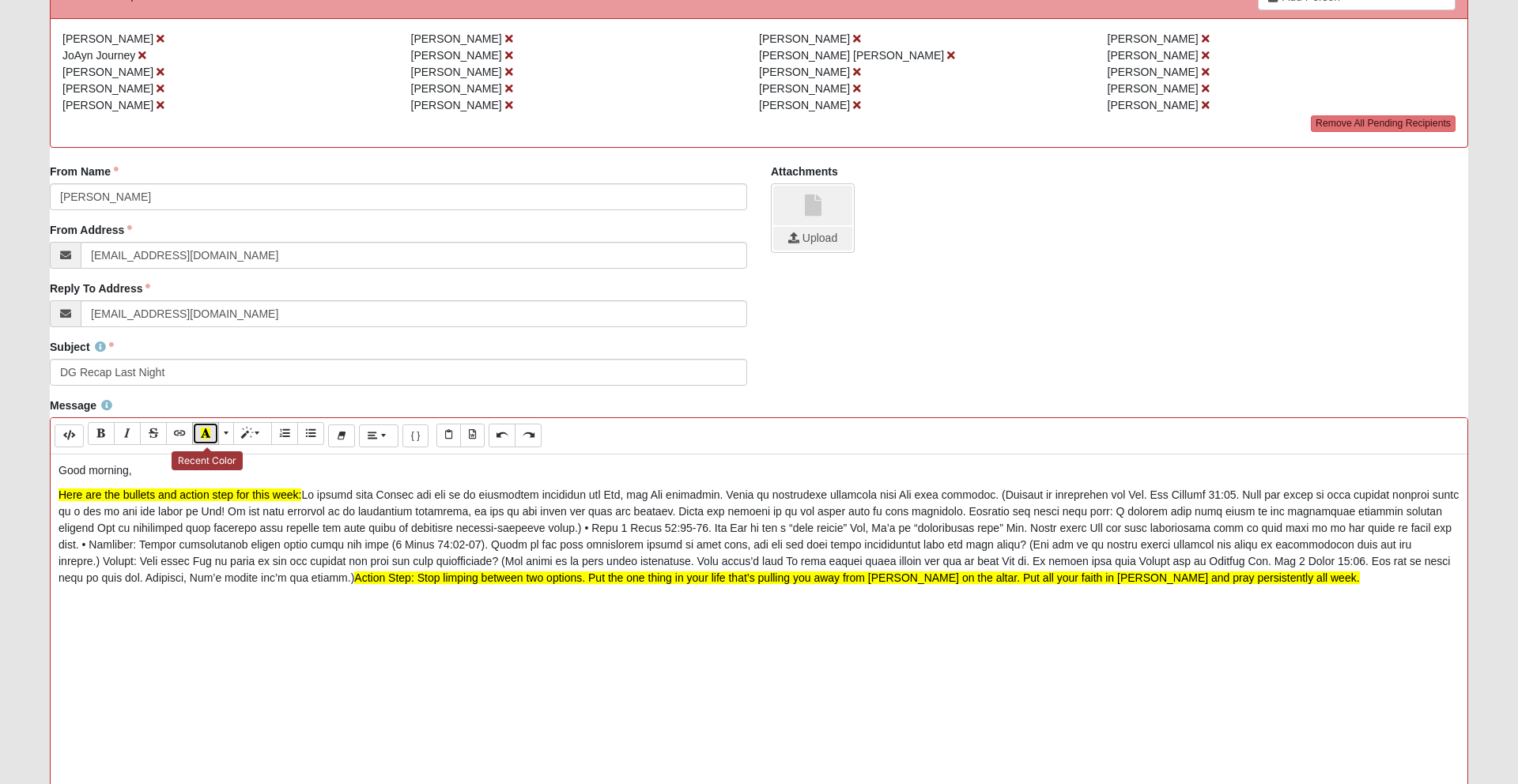
click at [212, 431] on button "Recent Color" at bounding box center [206, 434] width 27 height 23
click at [226, 434] on span "More Color" at bounding box center [227, 433] width 10 height 11
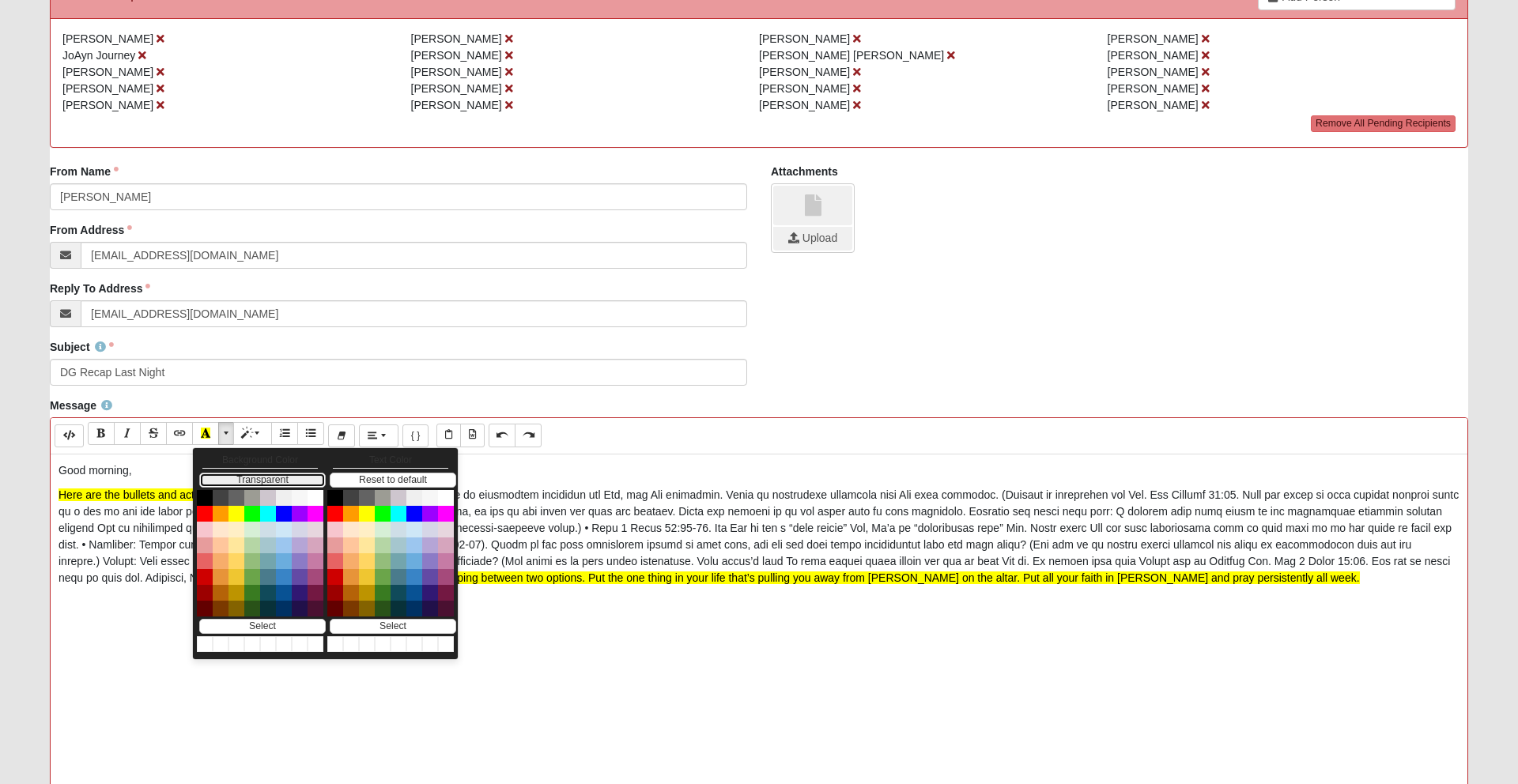
click at [260, 478] on button "Transparent" at bounding box center [263, 479] width 127 height 15
click at [67, 630] on p at bounding box center [759, 627] width 1401 height 17
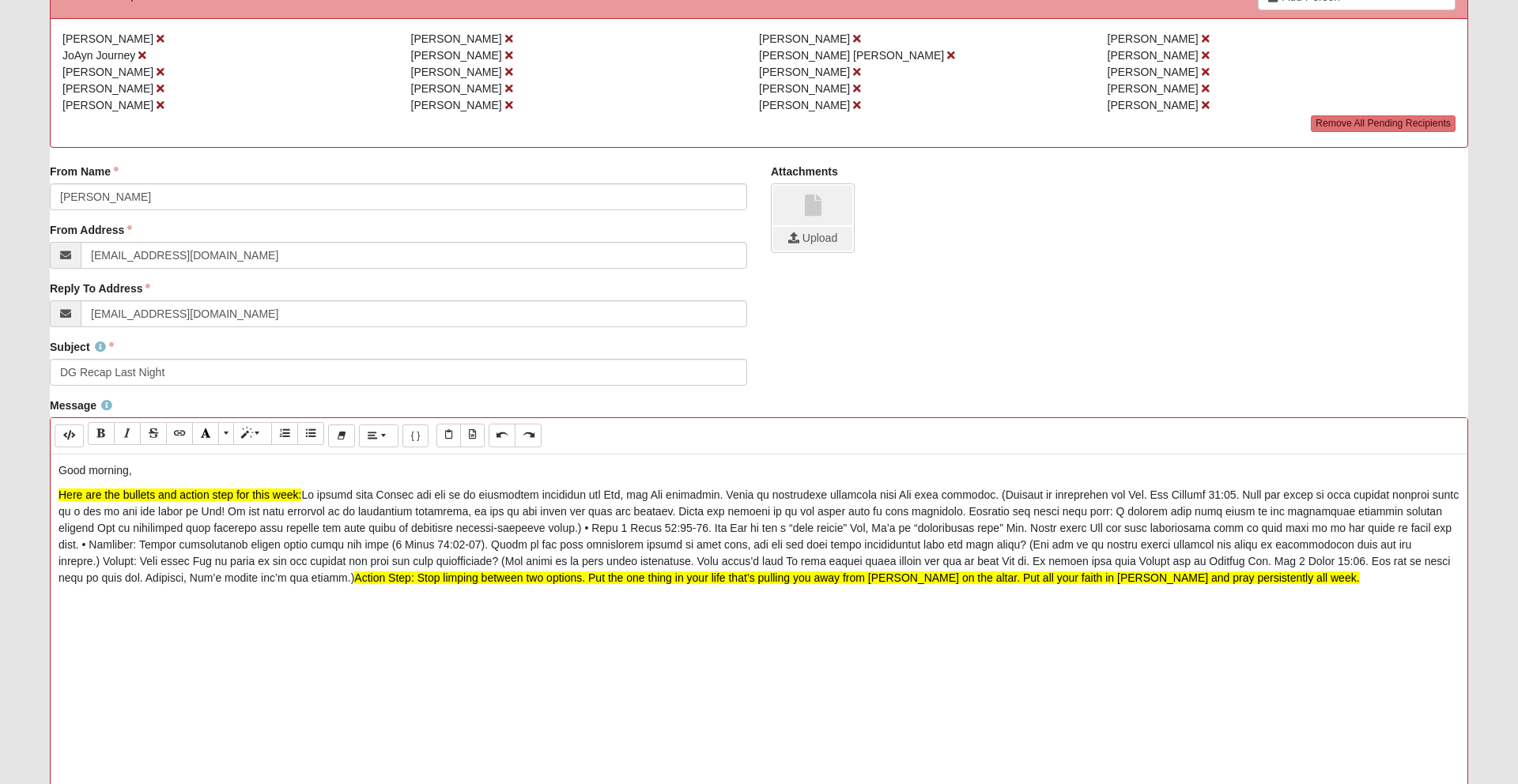
click at [62, 610] on p at bounding box center [759, 602] width 1401 height 17
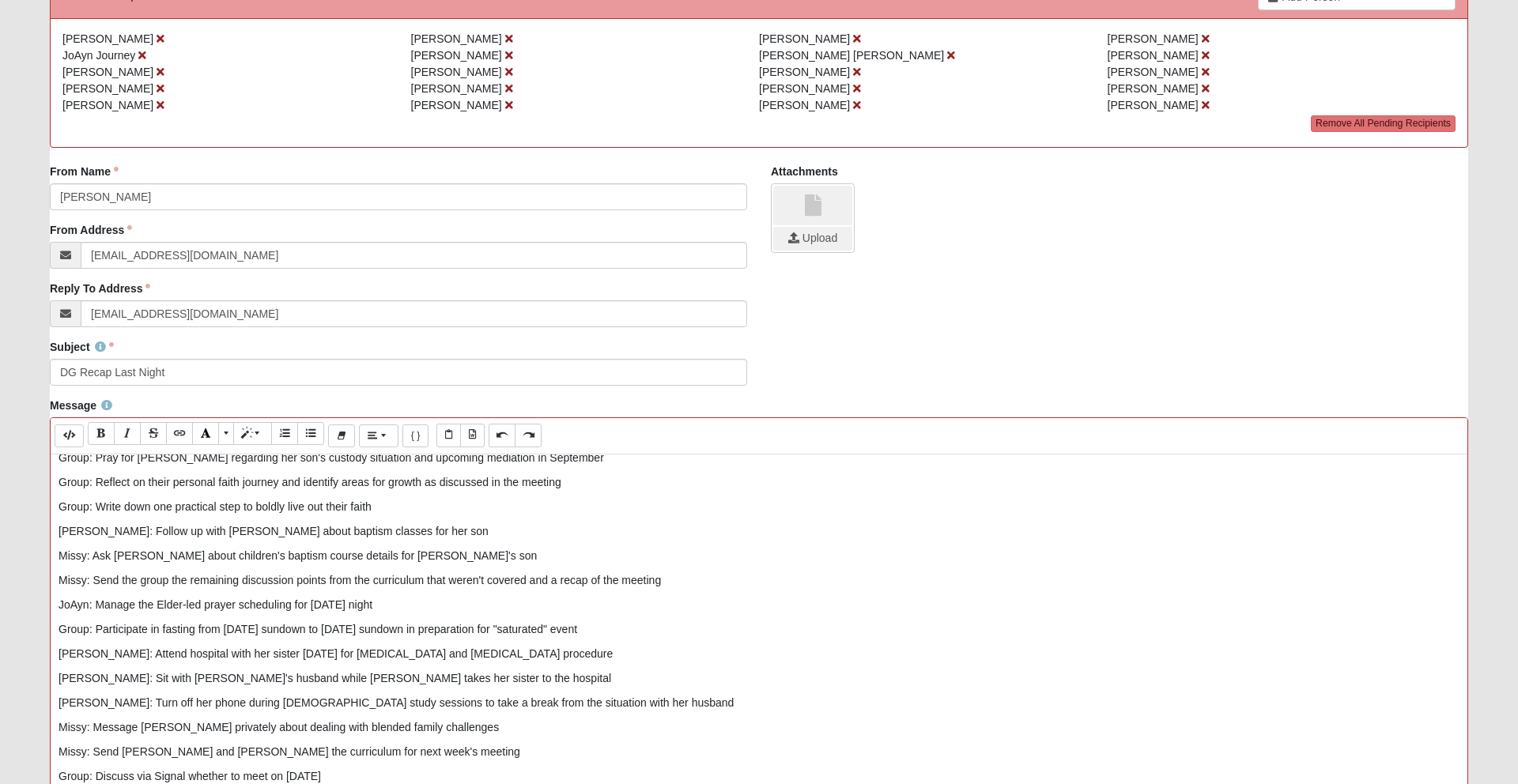
scroll to position [417, 0]
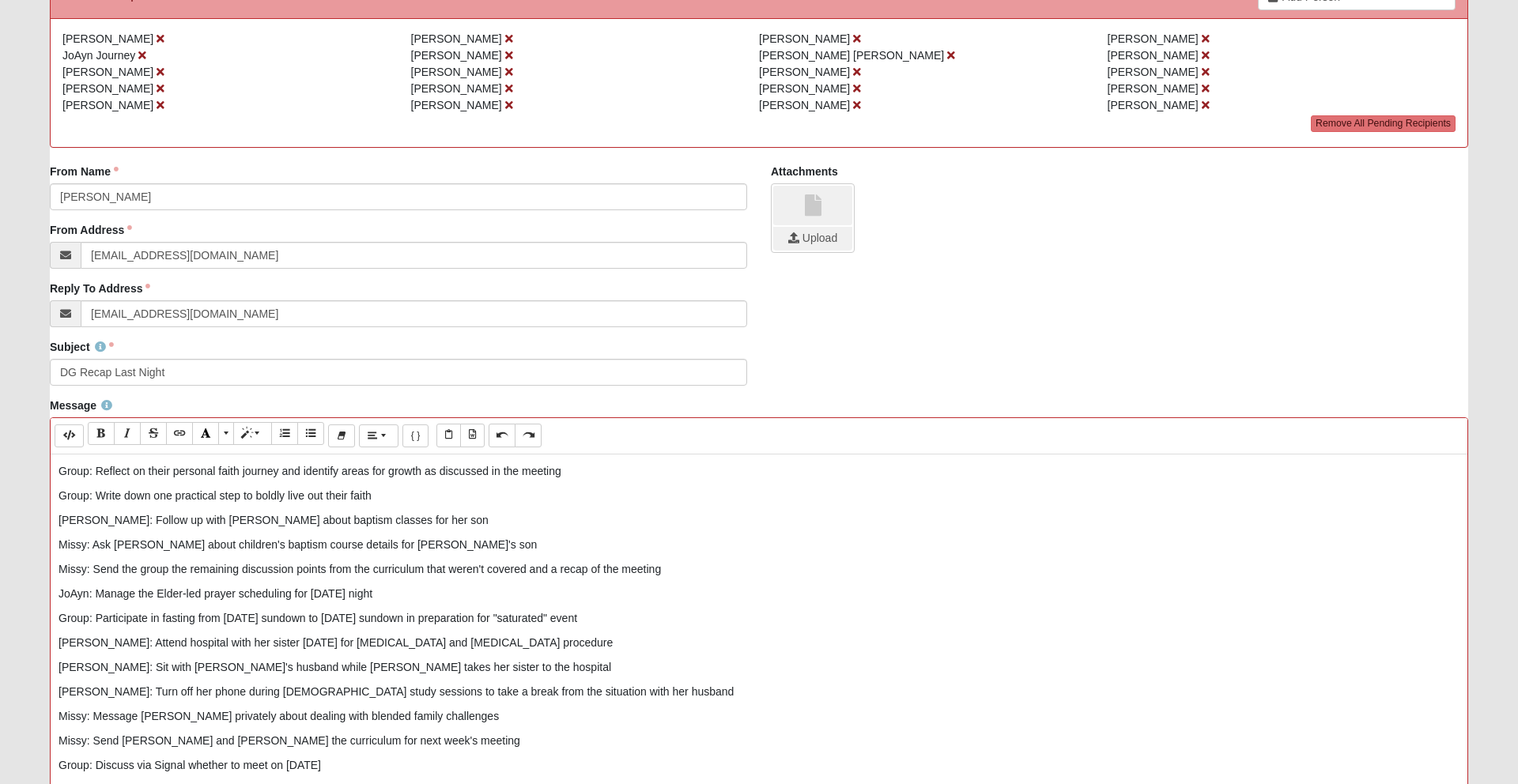
click at [191, 521] on p "[PERSON_NAME]: Follow up with [PERSON_NAME] about baptism classes for her son" at bounding box center [759, 520] width 1401 height 17
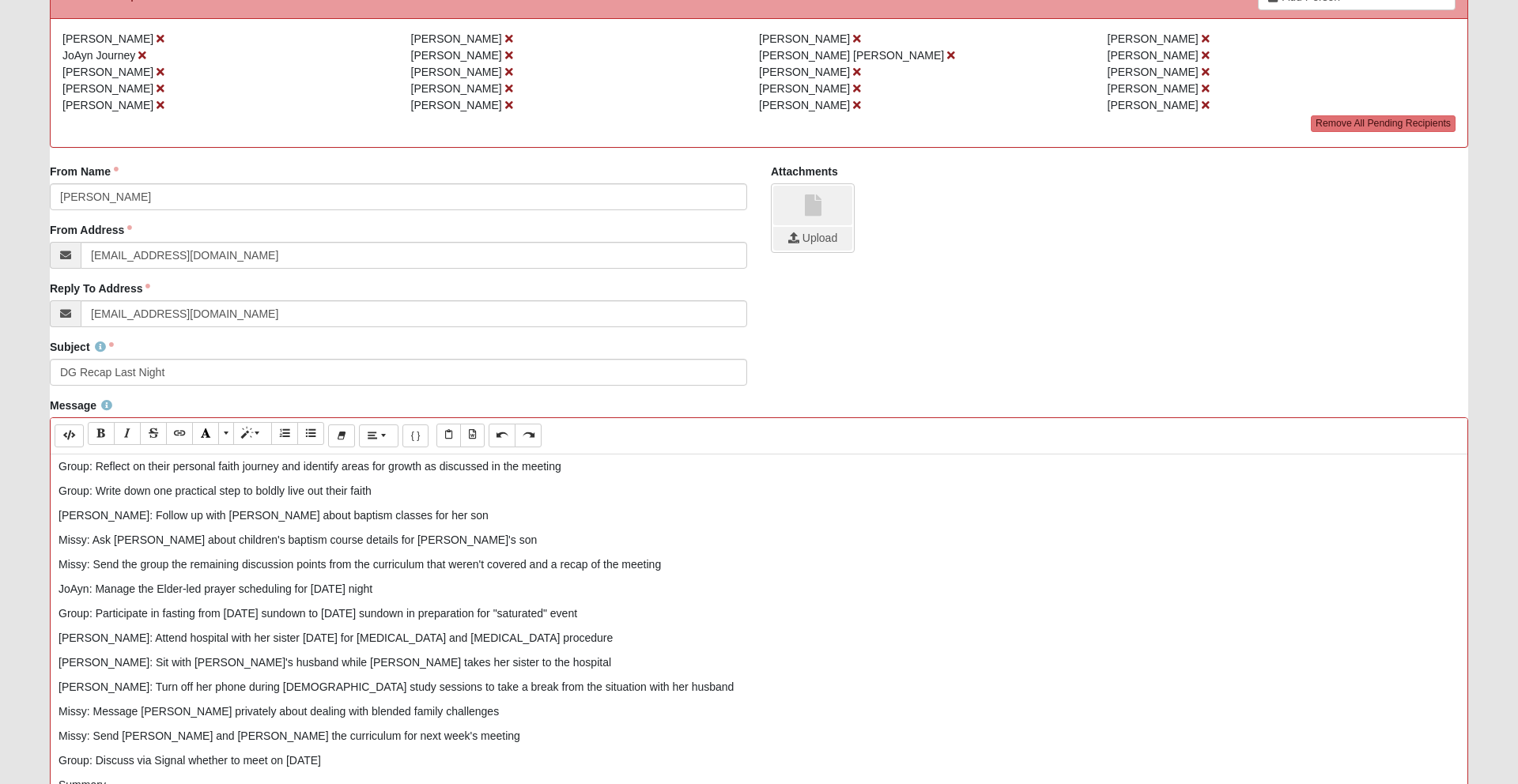
scroll to position [428, 0]
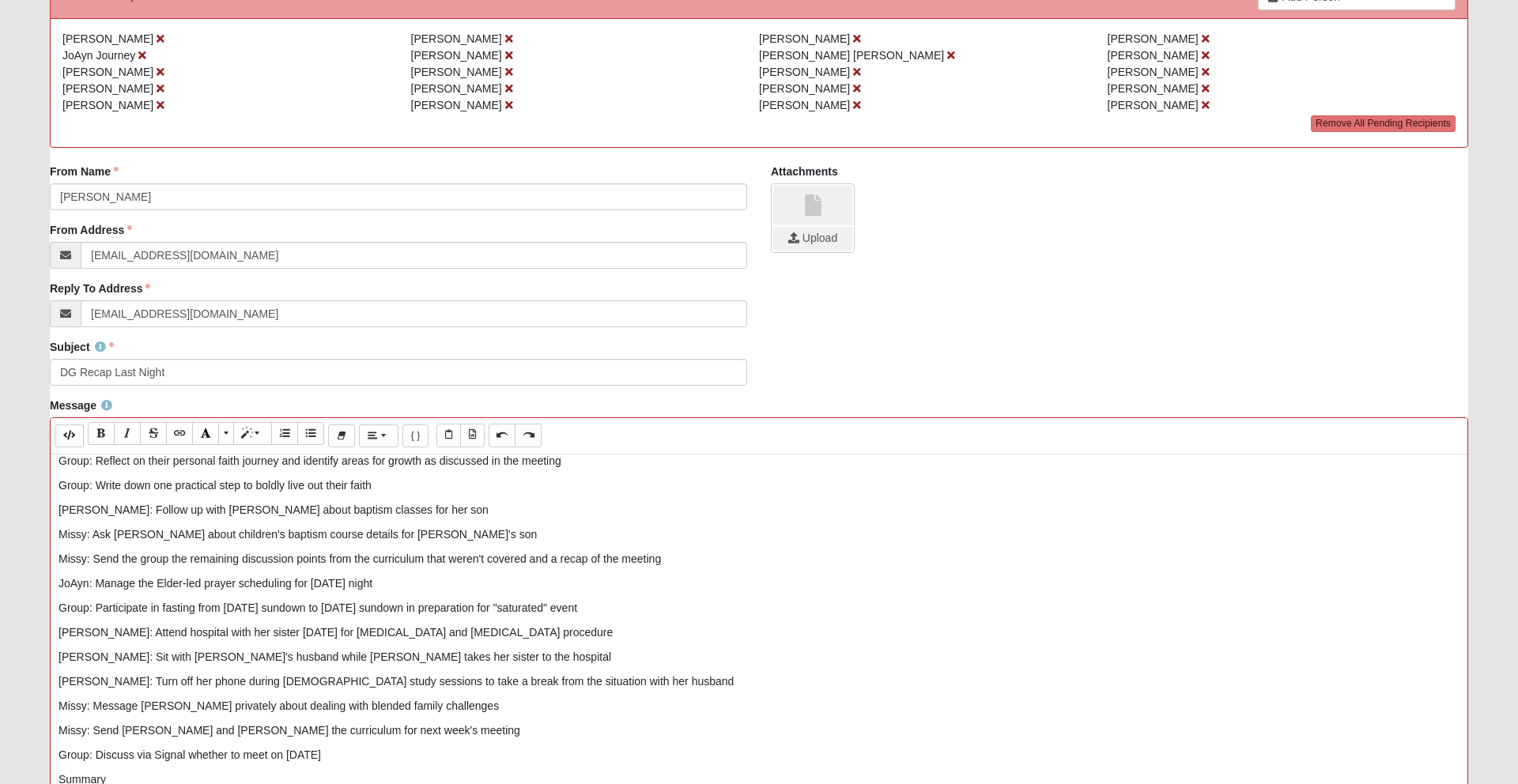
click at [150, 537] on p "Missy: Ask [PERSON_NAME] about children's baptism course details for [PERSON_NA…" at bounding box center [759, 535] width 1401 height 17
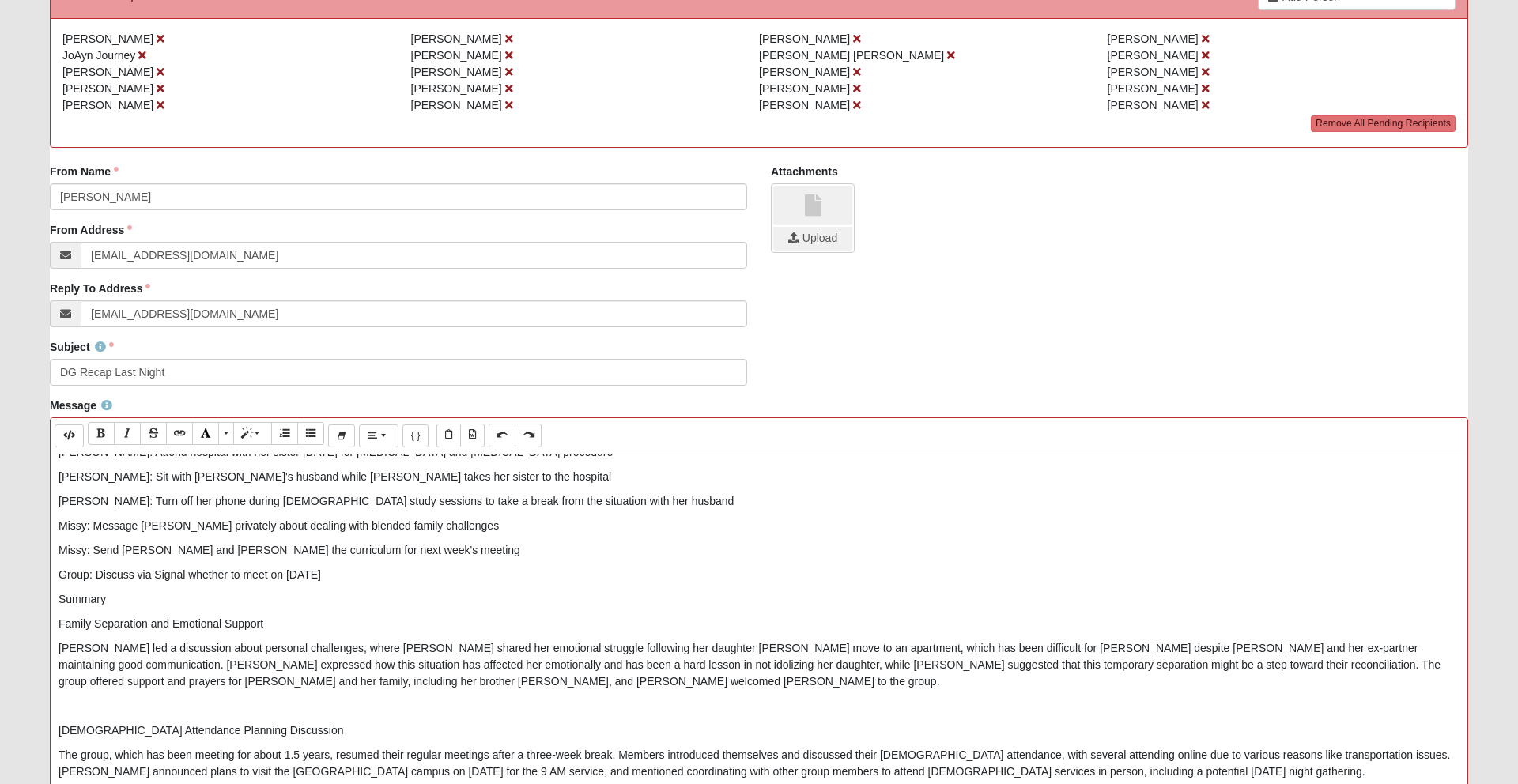
scroll to position [621, 0]
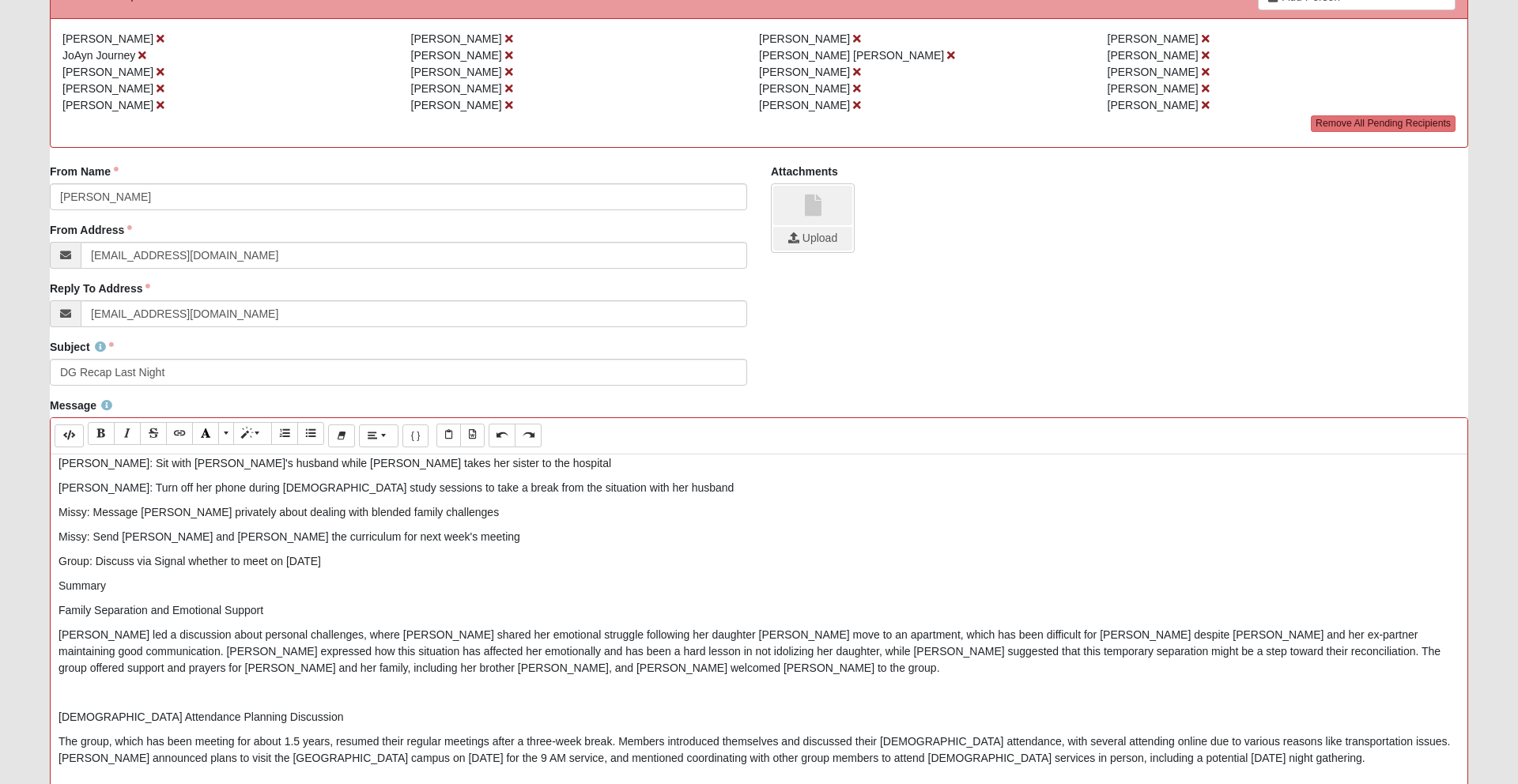
click at [156, 539] on p "Missy: Send [PERSON_NAME] and [PERSON_NAME] the curriculum for next week's meet…" at bounding box center [759, 536] width 1401 height 17
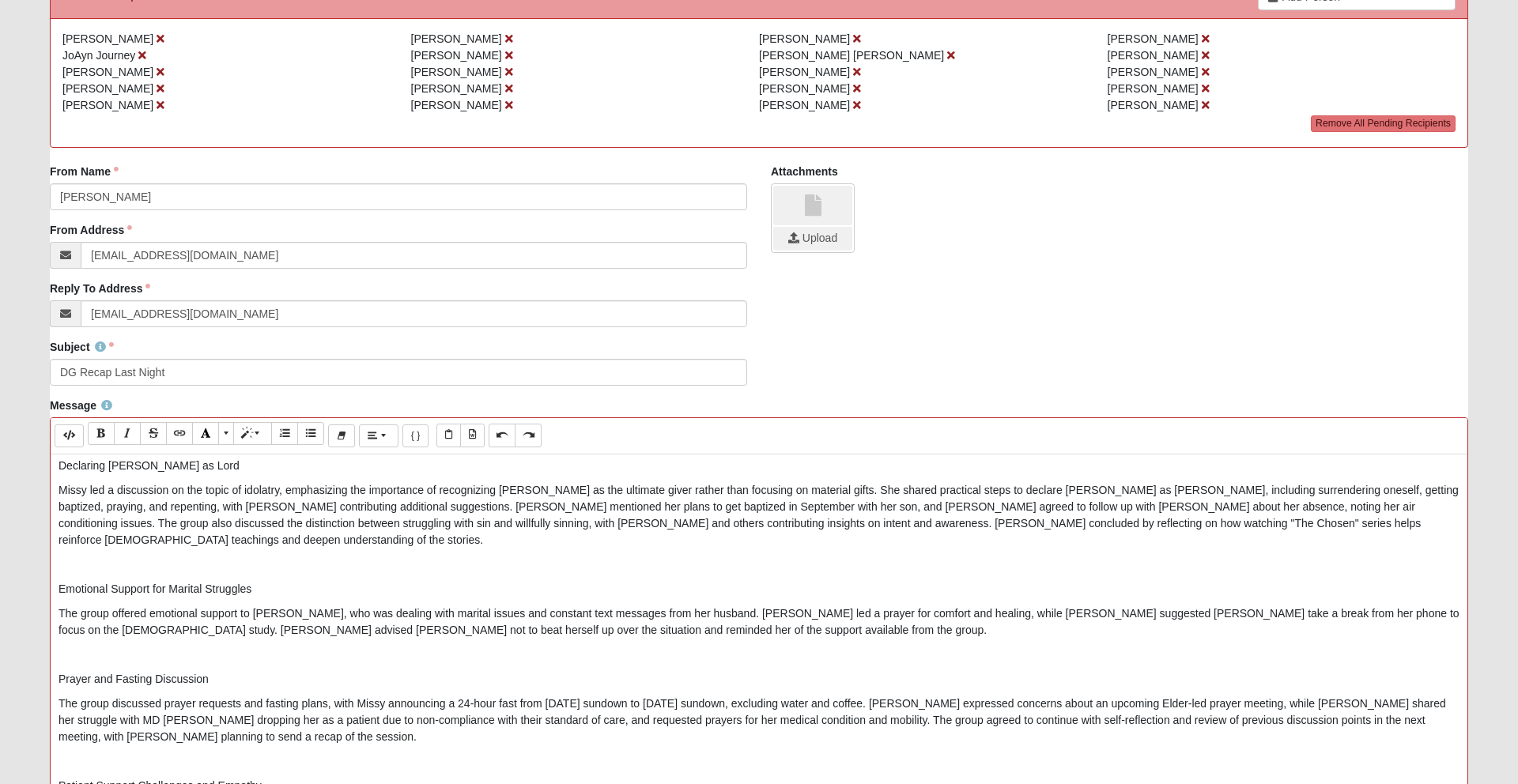
scroll to position [1392, 0]
click at [803, 507] on p "Missy led a discussion on the topic of idolatry, emphasizing the importance of …" at bounding box center [759, 512] width 1401 height 67
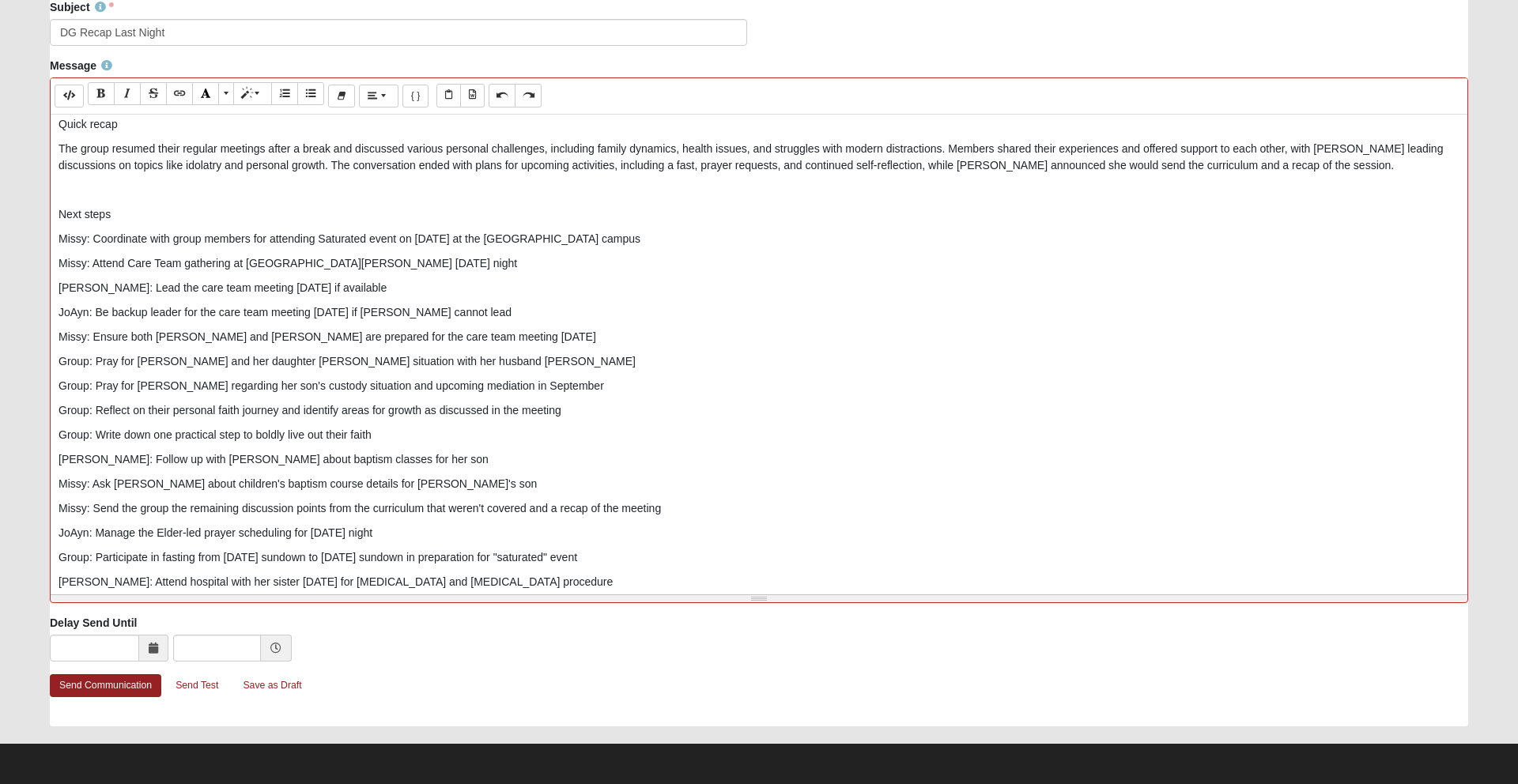
scroll to position [0, 0]
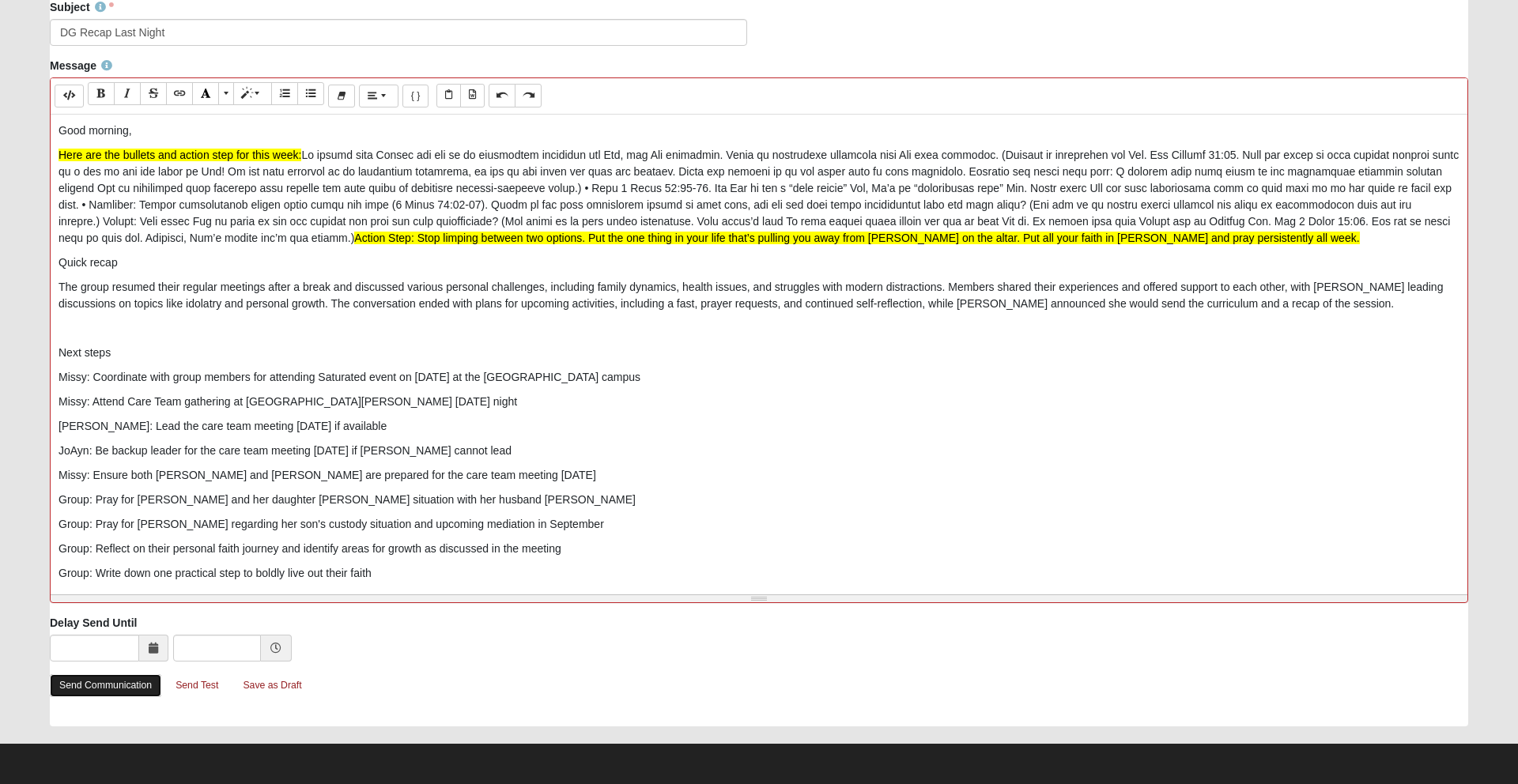
click at [109, 689] on link "Send Communication" at bounding box center [105, 686] width 111 height 23
